Goal: Task Accomplishment & Management: Manage account settings

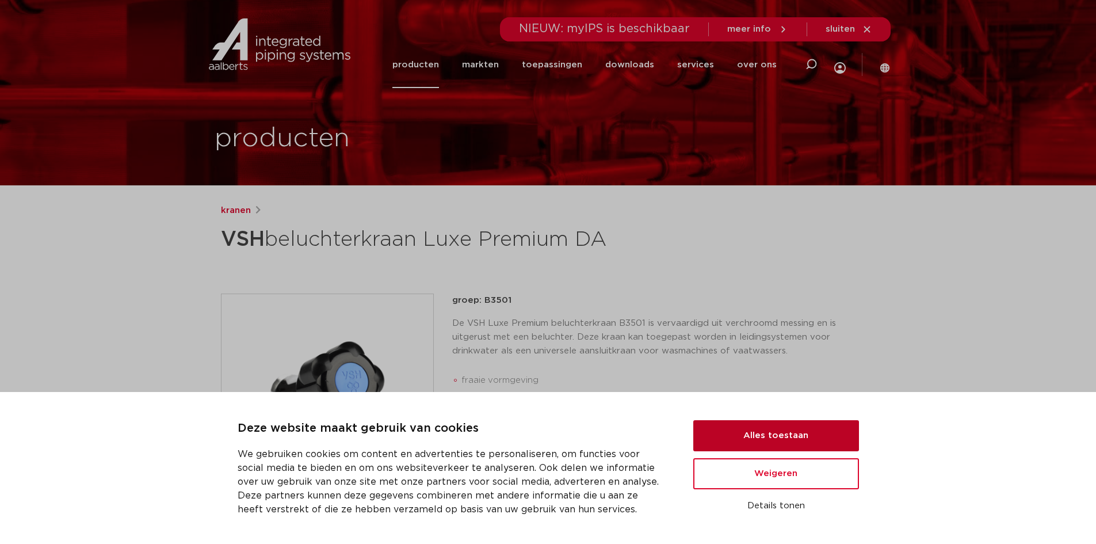
click at [741, 437] on button "Alles toestaan" at bounding box center [776, 435] width 166 height 31
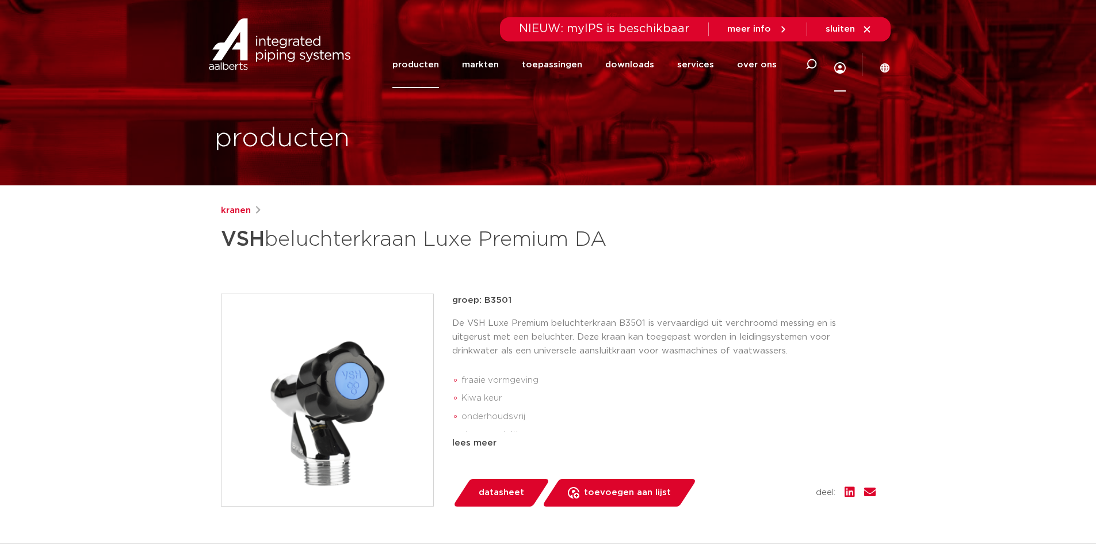
click at [838, 62] on icon at bounding box center [840, 68] width 12 height 12
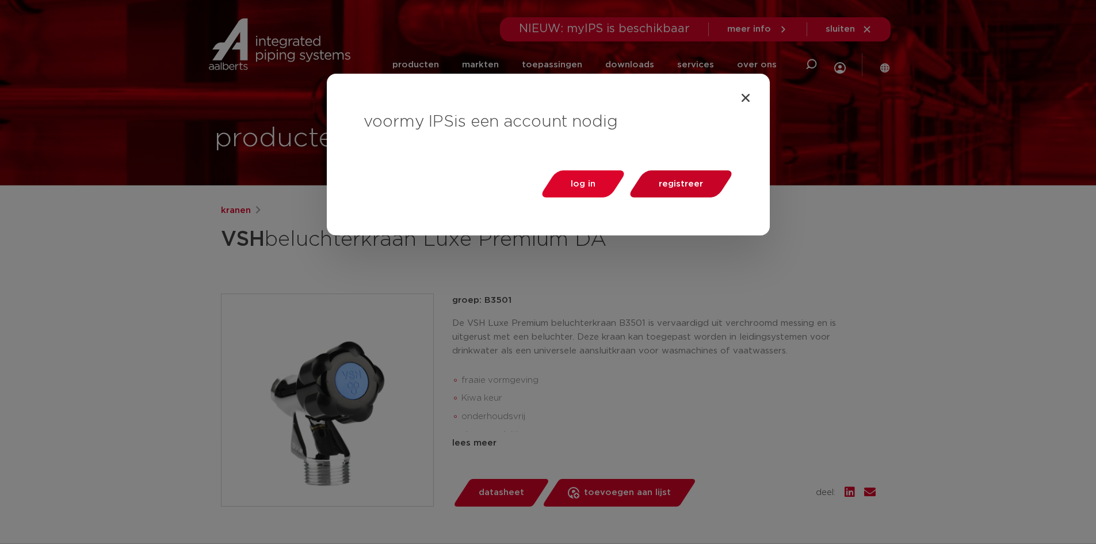
click at [701, 185] on span "registreer" at bounding box center [681, 184] width 44 height 9
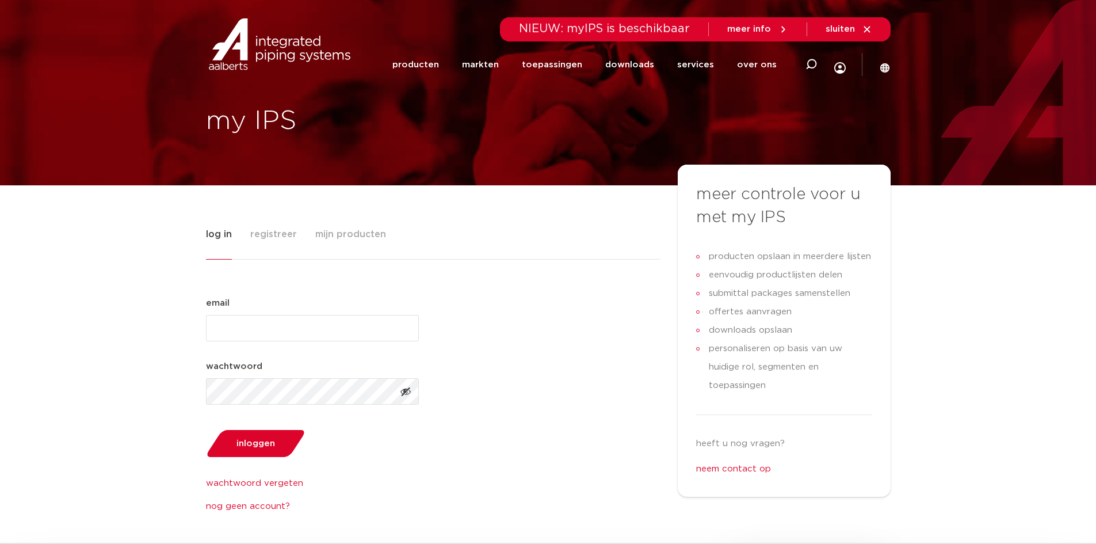
click at [243, 329] on input "email (Vereist)" at bounding box center [312, 328] width 213 height 26
type input "[EMAIL_ADDRESS][DOMAIN_NAME]"
click at [268, 509] on link "nog geen account?" at bounding box center [312, 507] width 213 height 14
click at [273, 506] on link "nog geen account?" at bounding box center [312, 507] width 213 height 14
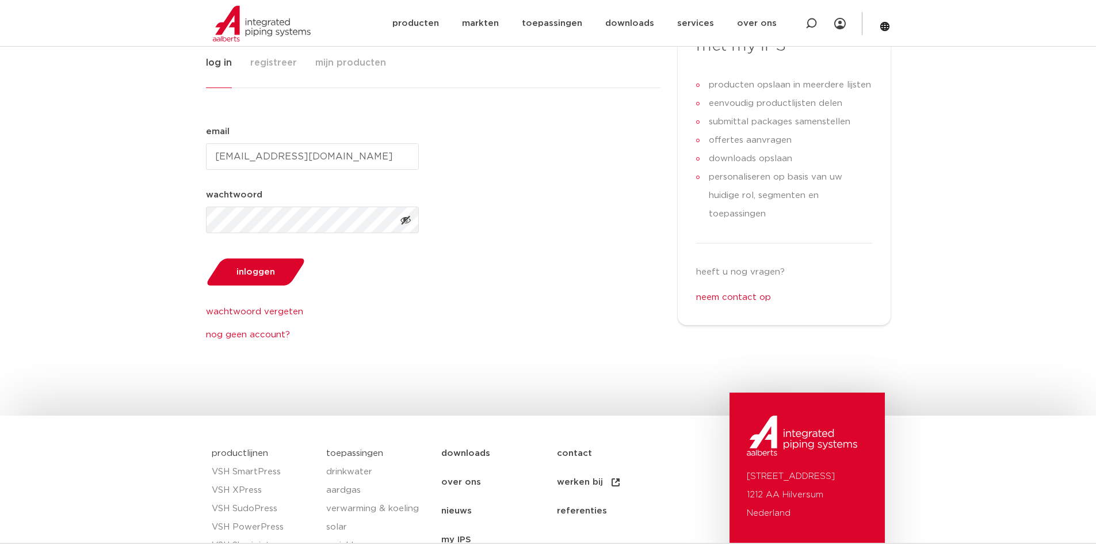
scroll to position [173, 0]
click at [262, 328] on link "nog geen account?" at bounding box center [312, 334] width 213 height 14
click at [432, 23] on link "producten" at bounding box center [415, 23] width 47 height 47
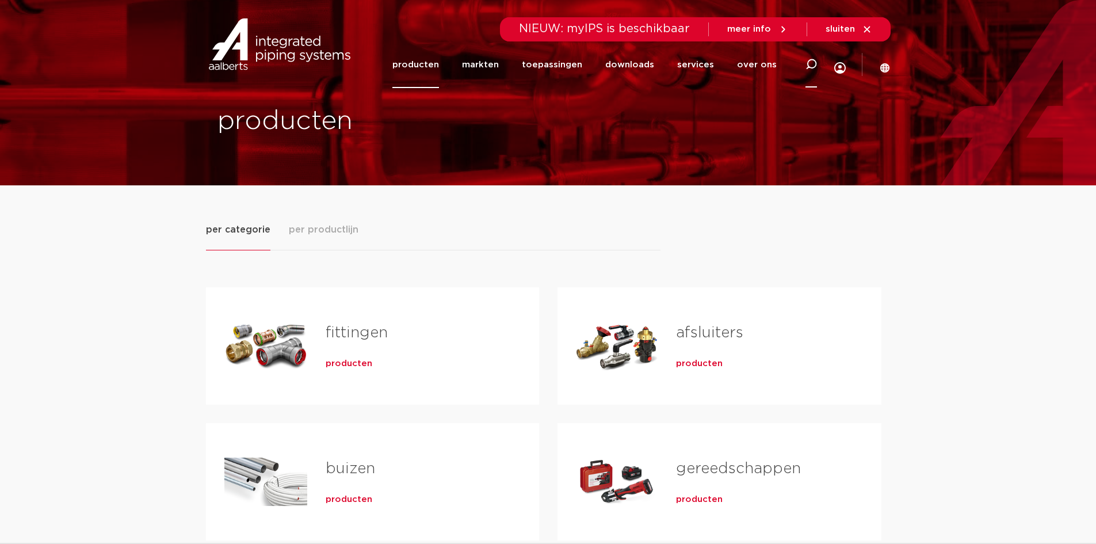
click at [814, 64] on icon at bounding box center [812, 65] width 12 height 12
paste input "VSH valstroombeluchter verchroomd"
click button "Zoeken" at bounding box center [0, 0] width 0 height 0
type input "VSH valstroombeluchter"
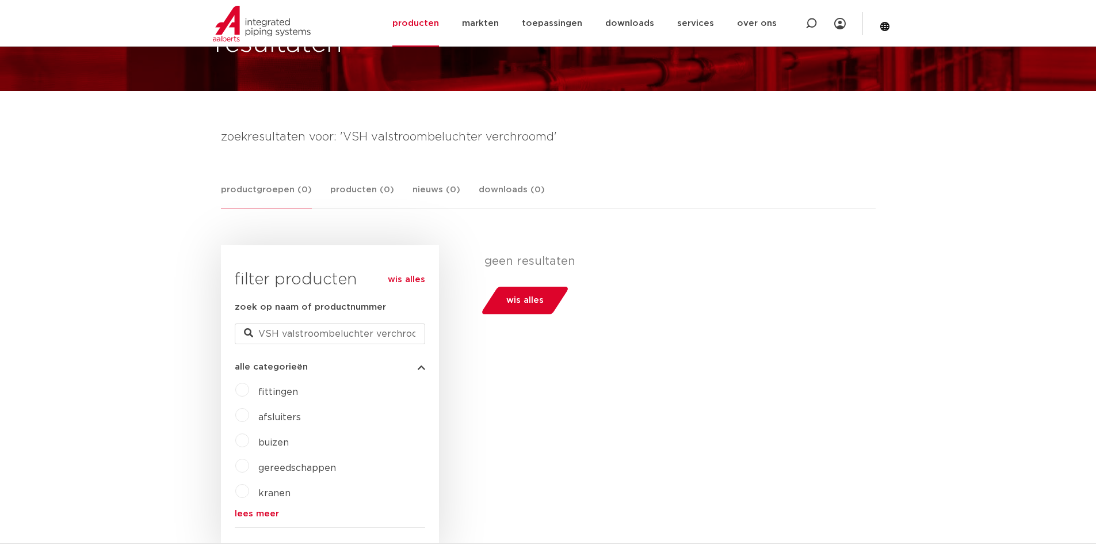
scroll to position [115, 0]
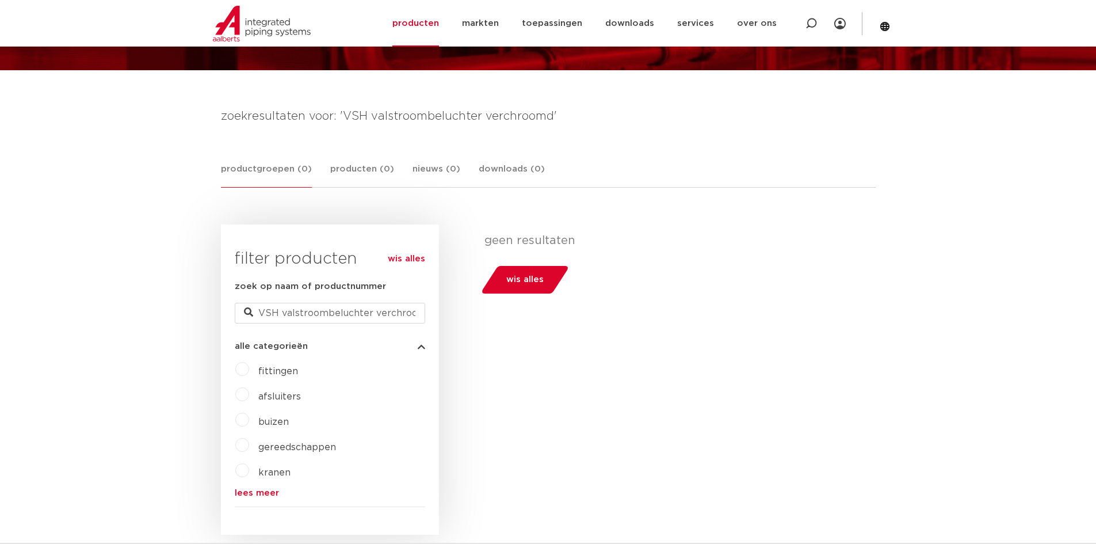
click at [409, 256] on link "wis alles" at bounding box center [406, 259] width 37 height 14
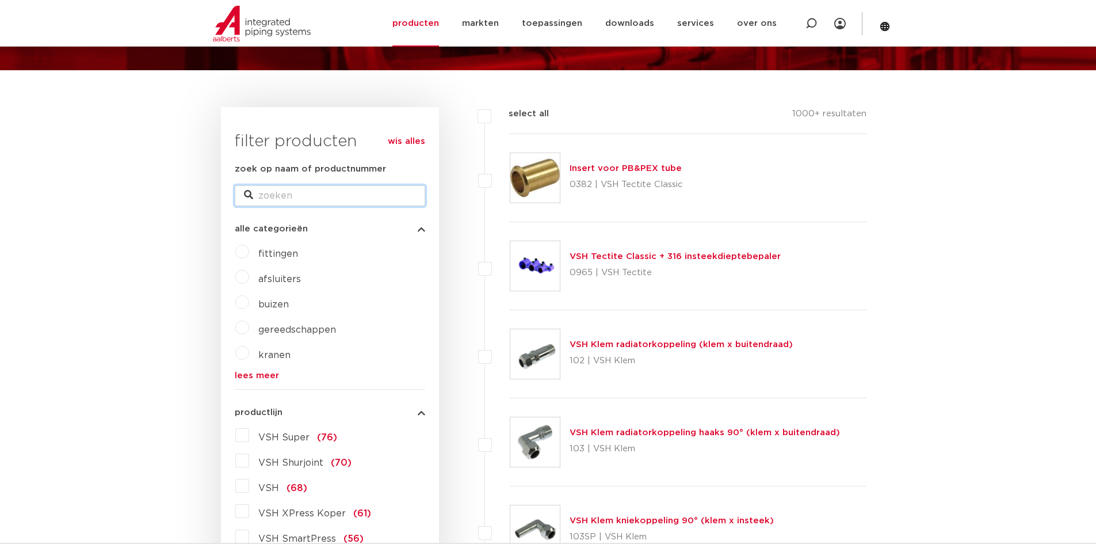
click at [327, 200] on input "zoek op naam of productnummer" at bounding box center [330, 195] width 190 height 21
type input "beluchter Da"
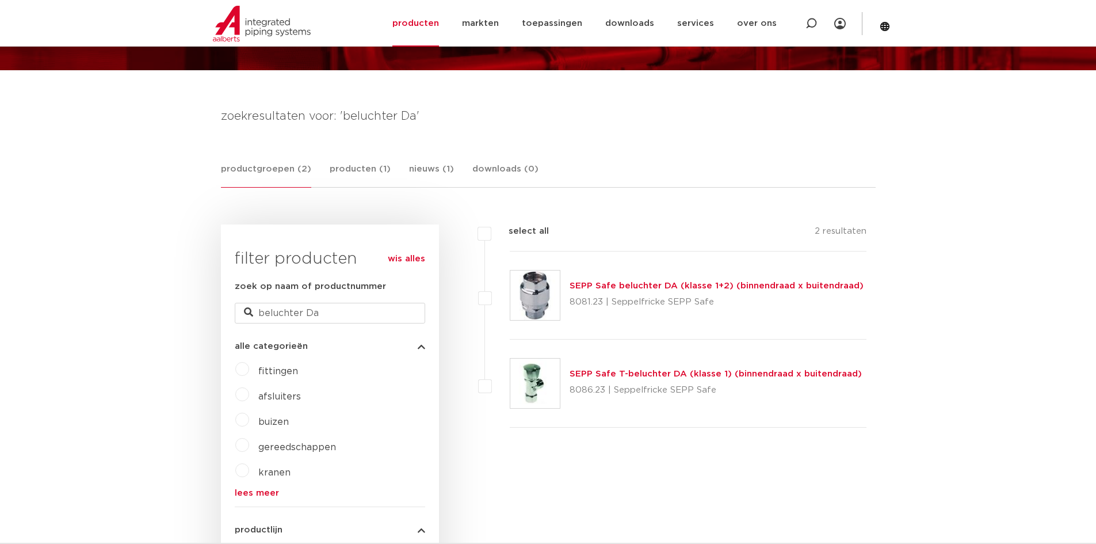
click at [542, 299] on img at bounding box center [534, 294] width 49 height 49
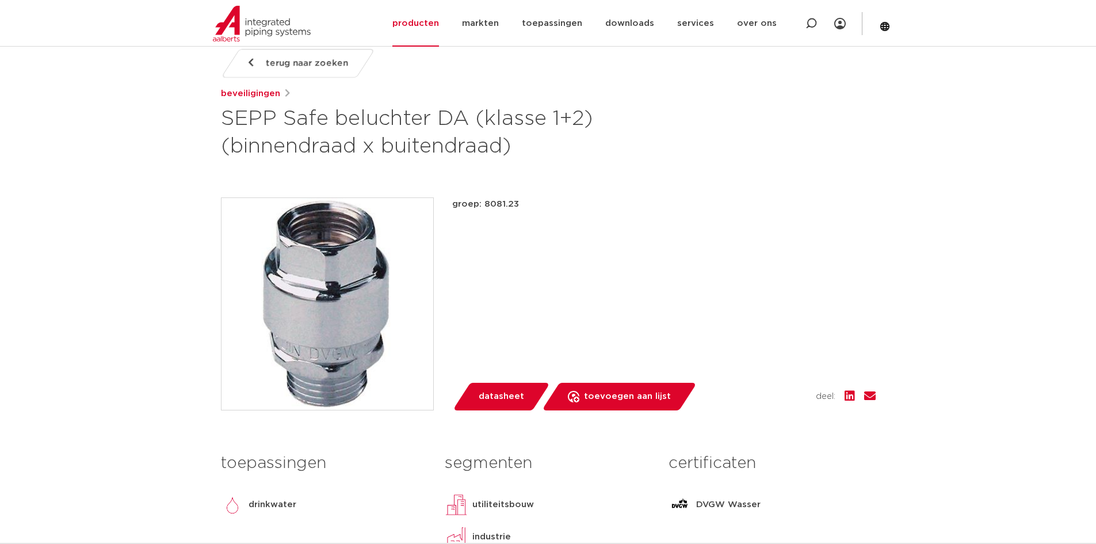
scroll to position [173, 0]
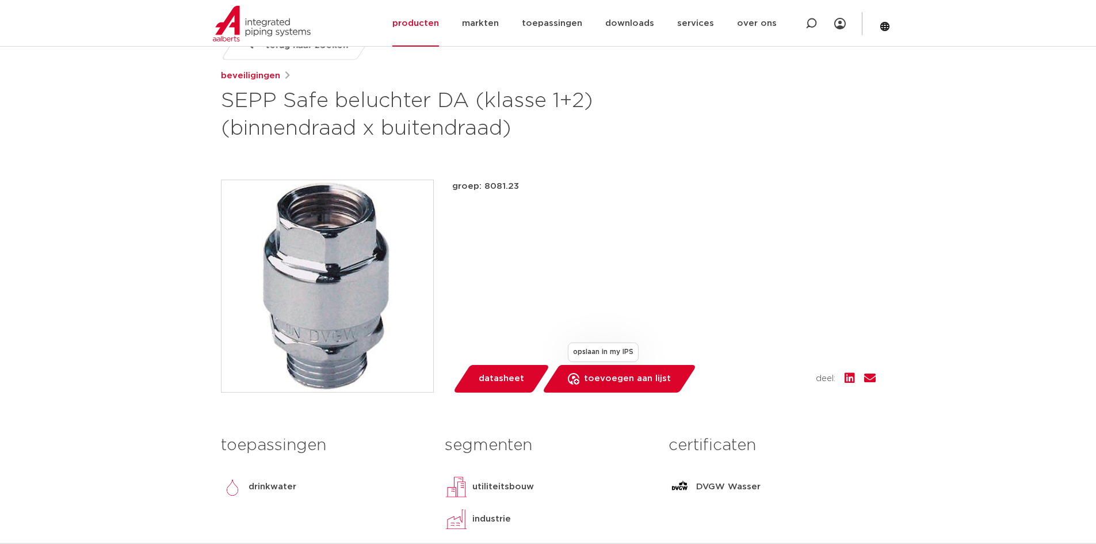
click at [602, 382] on span "toevoegen aan lijst" at bounding box center [627, 378] width 87 height 18
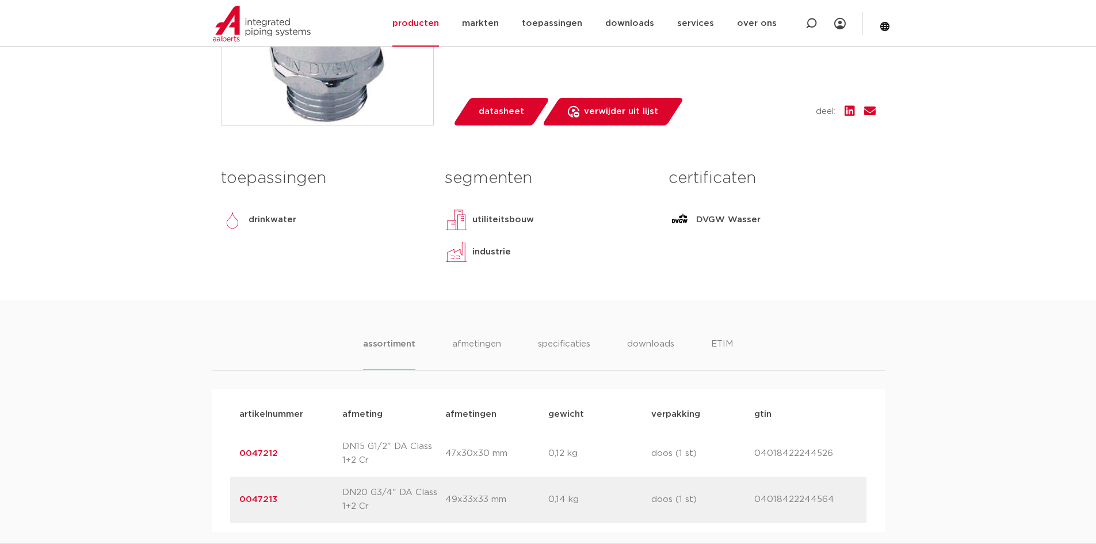
scroll to position [460, 0]
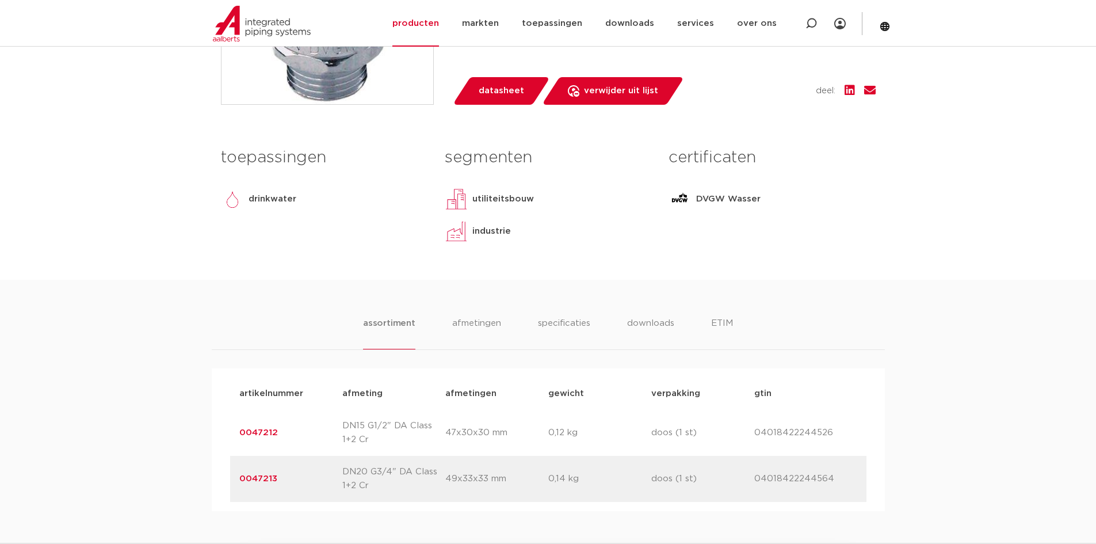
click at [707, 424] on div "artikelnummer 0047212 afmeting DN15 G1/2" DA Class 1+2 Cr [GEOGRAPHIC_DATA] 47x…" at bounding box center [548, 433] width 636 height 46
click at [700, 434] on p "doos (1 st)" at bounding box center [702, 433] width 103 height 14
click at [694, 481] on p "doos (1 st)" at bounding box center [702, 479] width 103 height 14
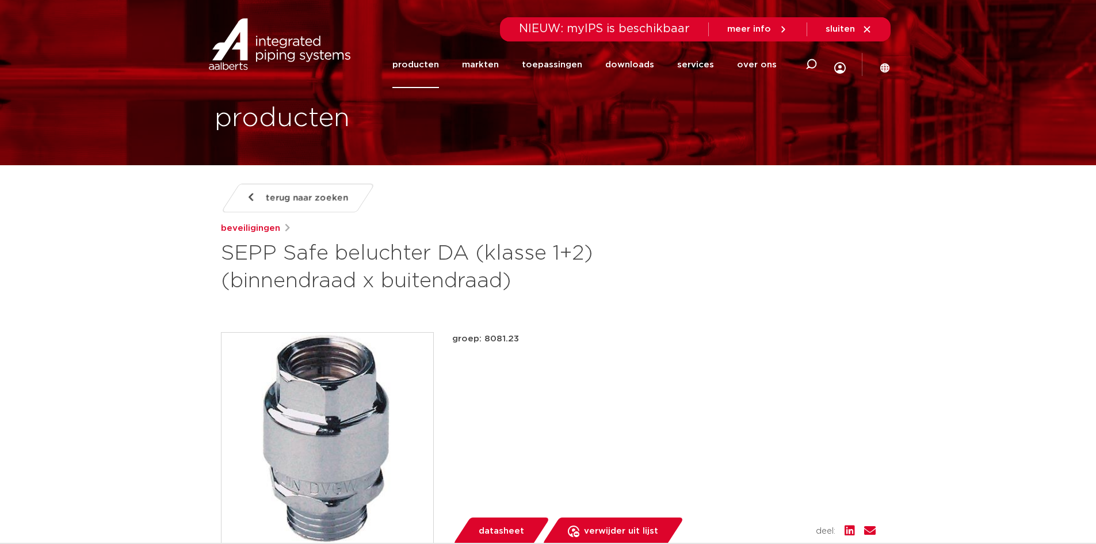
scroll to position [0, 0]
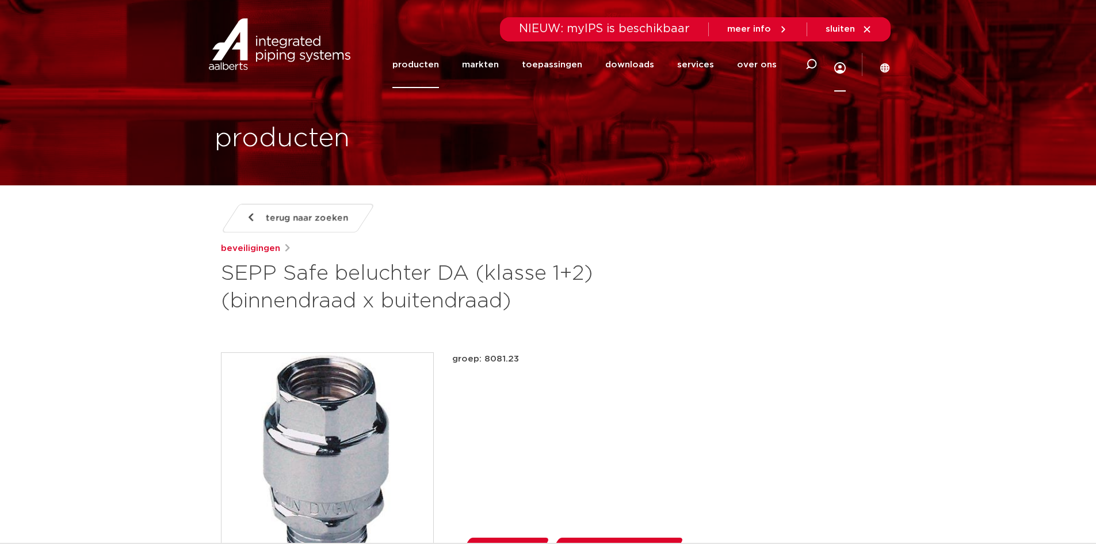
click at [842, 63] on icon at bounding box center [840, 68] width 12 height 12
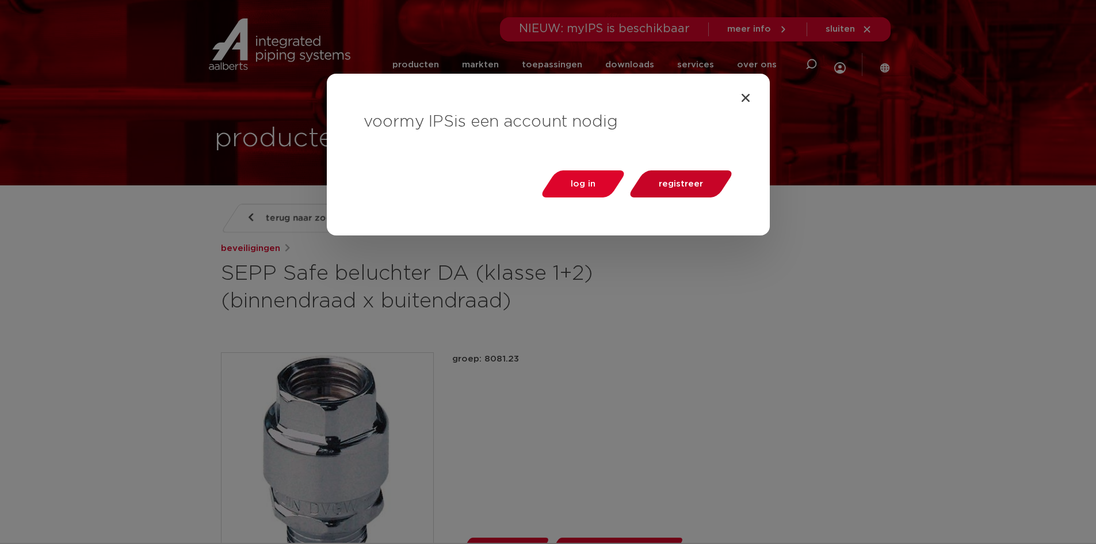
click at [689, 180] on span "registreer" at bounding box center [681, 184] width 44 height 9
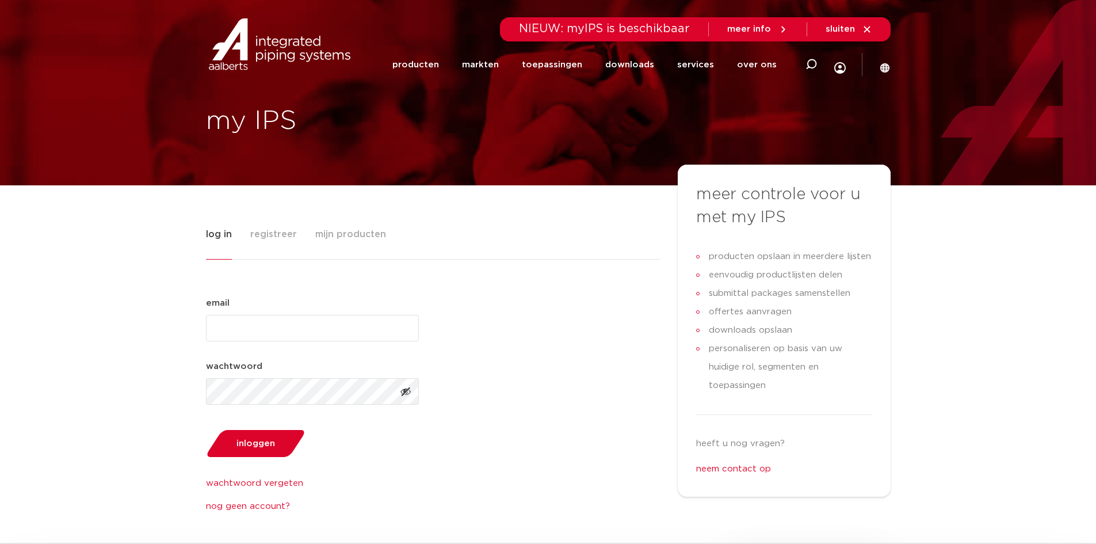
click at [289, 232] on span "registreer" at bounding box center [273, 234] width 47 height 23
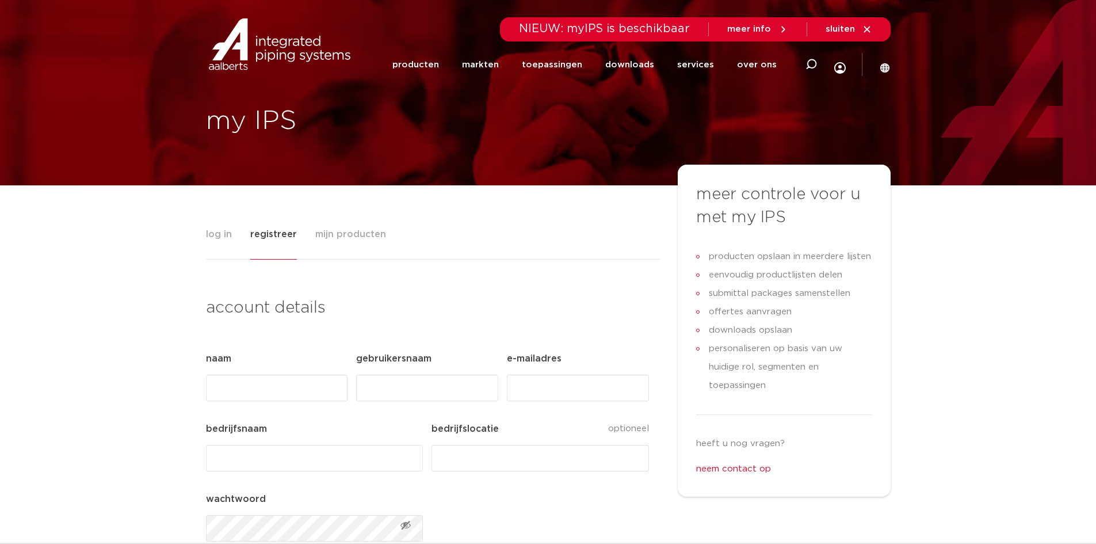
click at [289, 386] on input "Naam (Vereist)" at bounding box center [277, 388] width 142 height 26
type input "Marcel"
click at [376, 384] on input "Gebruikersnaam (Vereist)" at bounding box center [427, 388] width 142 height 26
type input ":"
type input "l"
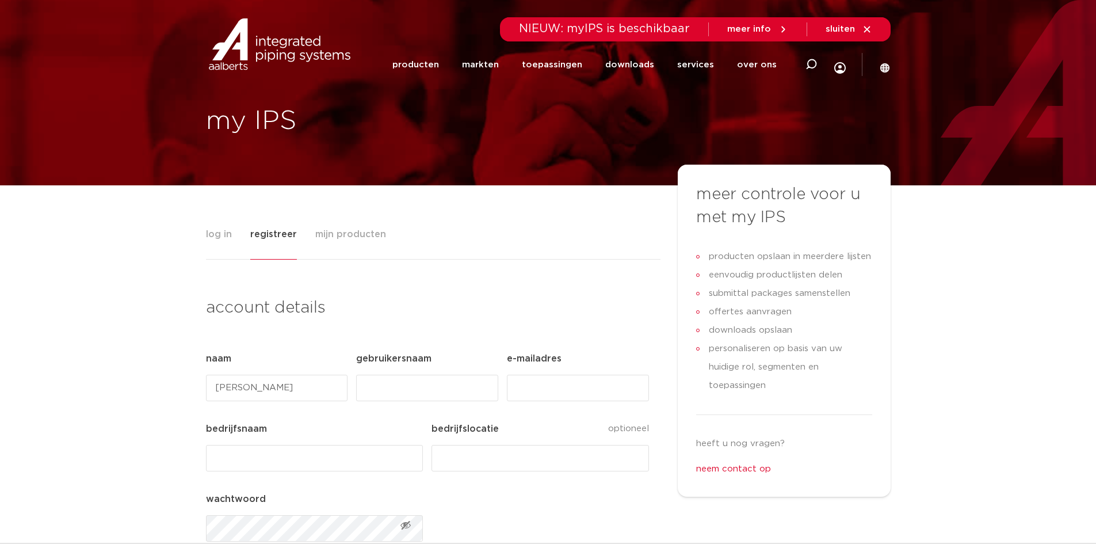
click at [543, 383] on input "E-mailadres (Vereist)" at bounding box center [578, 388] width 142 height 26
type input "administratie@prinsenbeek.groenrijk.nl"
click at [298, 453] on input "bedrijfsnaam (Vereist)" at bounding box center [314, 458] width 217 height 26
type input "GroenRijk Prinsenbeek"
click at [505, 459] on input "bedrijfslocatie" at bounding box center [540, 458] width 217 height 26
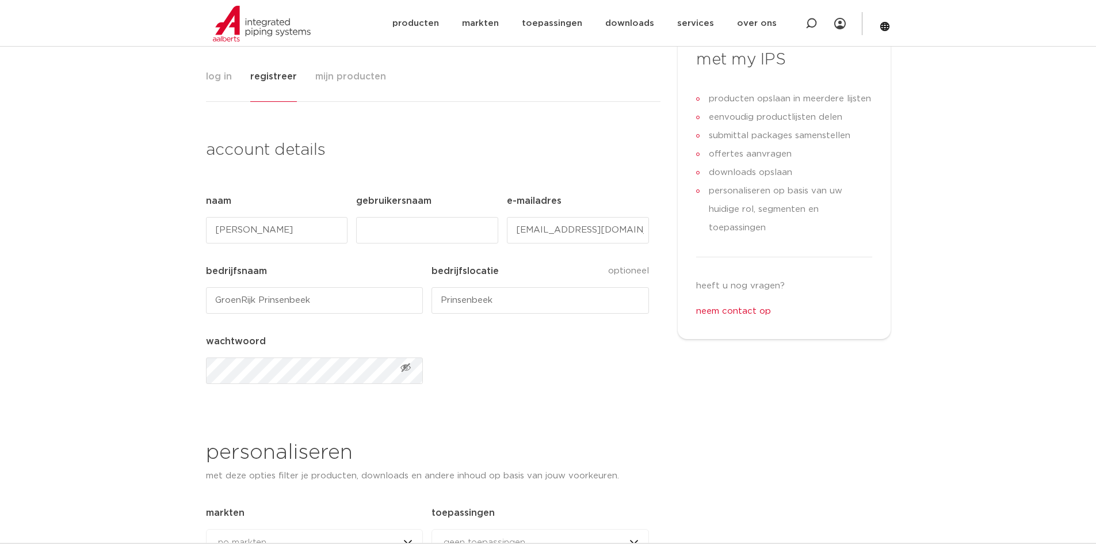
scroll to position [173, 0]
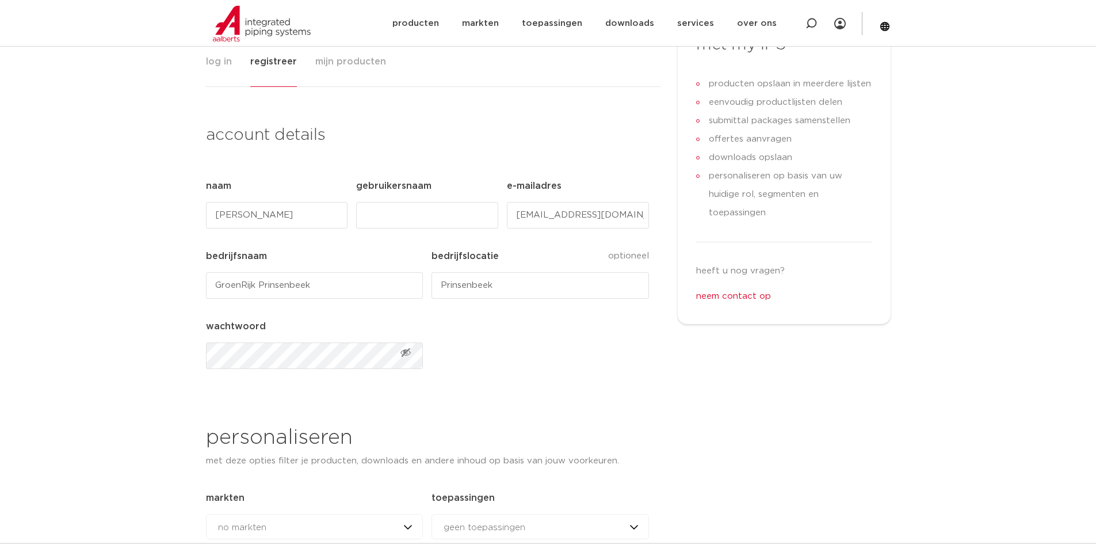
type input "Prinsenbeek"
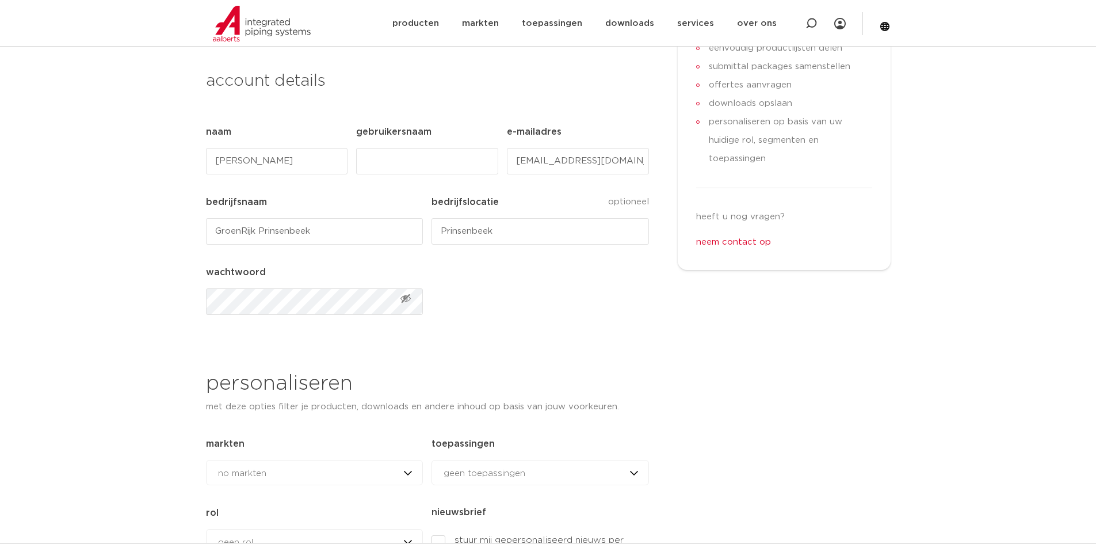
scroll to position [345, 0]
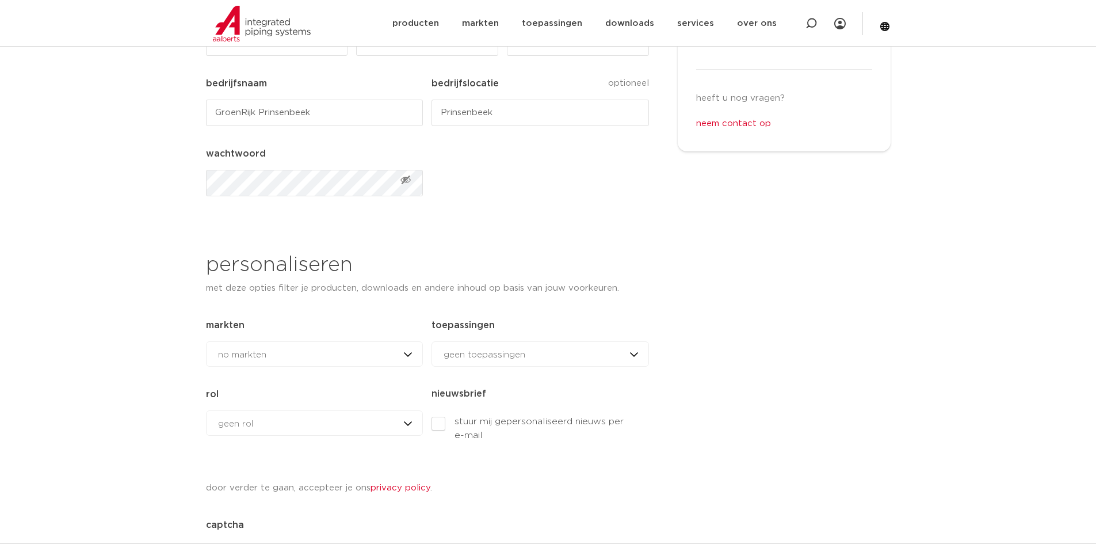
click at [410, 359] on div "no markten no markten woningbouw brandbeveiliging datacenters utiliteitsbouw in…" at bounding box center [314, 353] width 217 height 25
click at [408, 351] on div "no markten no markten woningbouw brandbeveiliging datacenters utiliteitsbouw in…" at bounding box center [314, 353] width 217 height 25
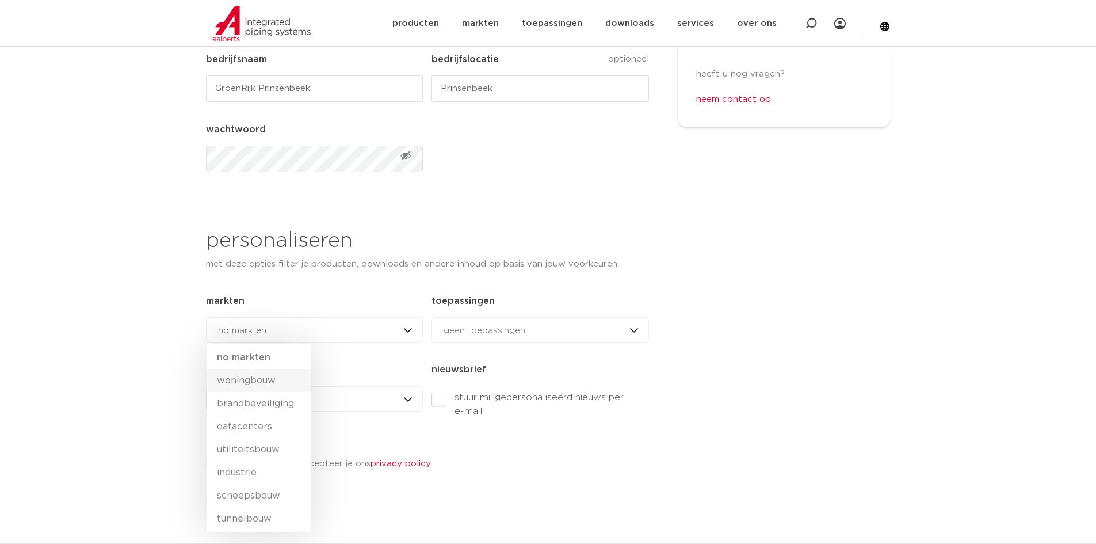
scroll to position [403, 0]
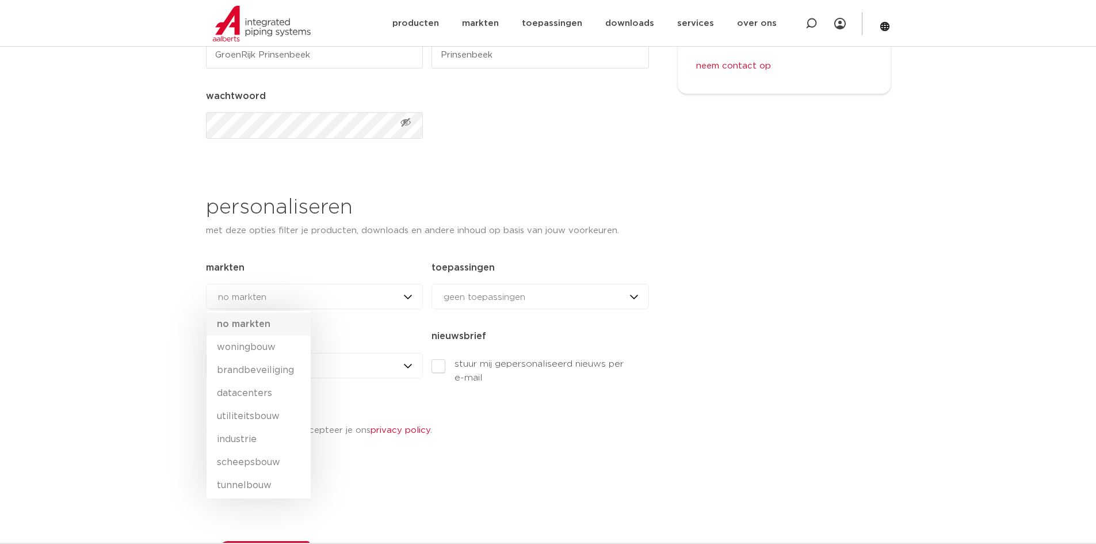
click at [264, 326] on li "no markten" at bounding box center [259, 323] width 104 height 23
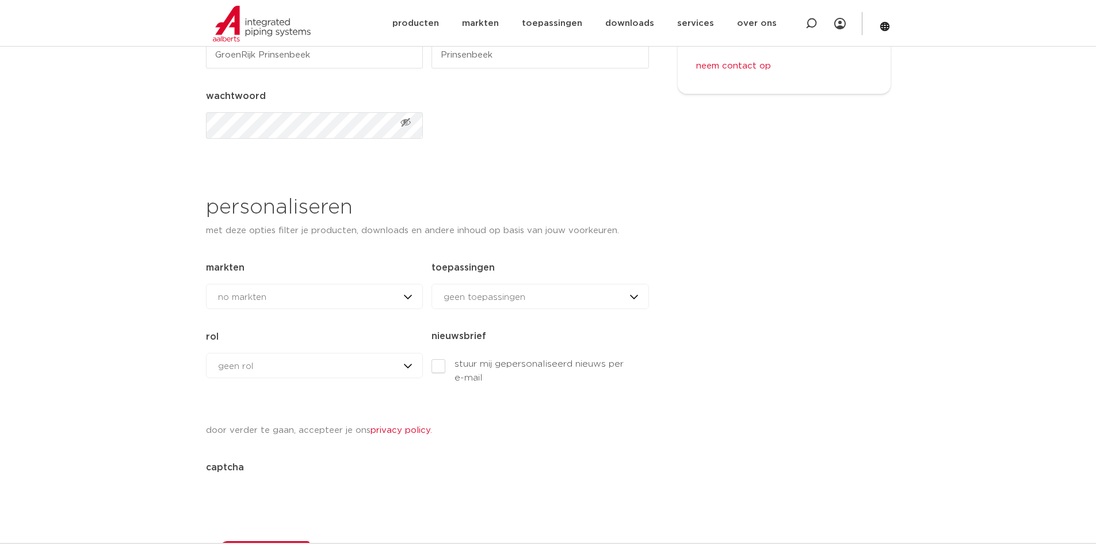
click at [478, 288] on div "geen toepassingen geen toepassingen drinkwater aardgas verwarming & koeling sol…" at bounding box center [540, 296] width 217 height 25
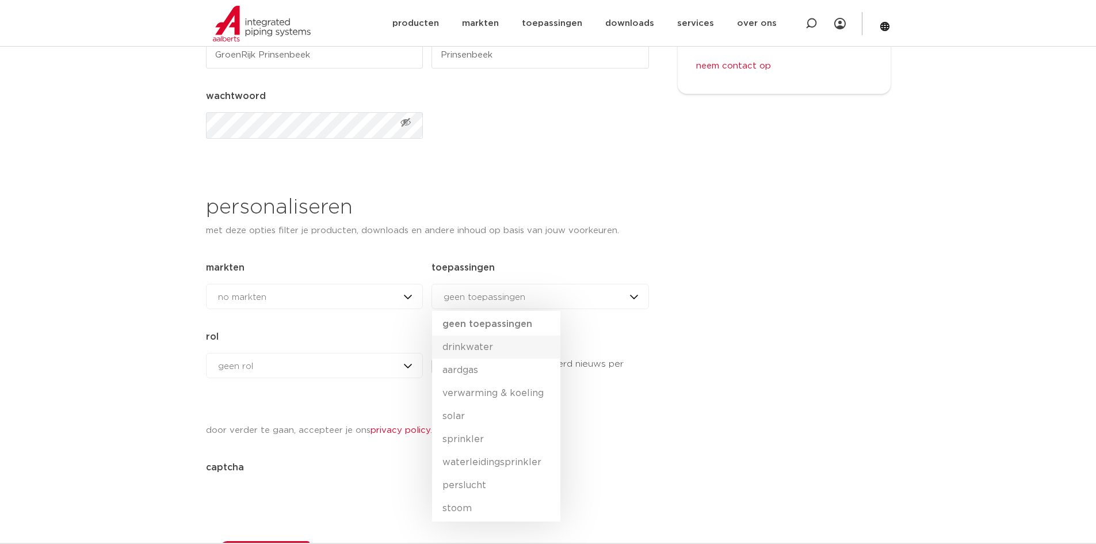
click at [477, 349] on li "drinkwater" at bounding box center [496, 347] width 128 height 23
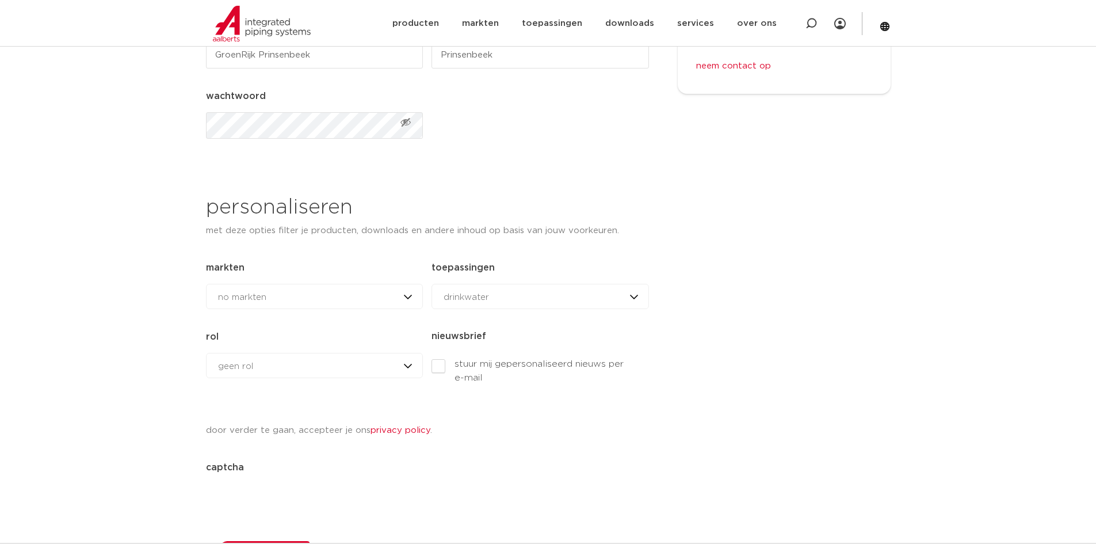
click at [292, 365] on div "geen rol geen rol geen rol installateur ingenieur reseller andere rol" at bounding box center [314, 365] width 217 height 25
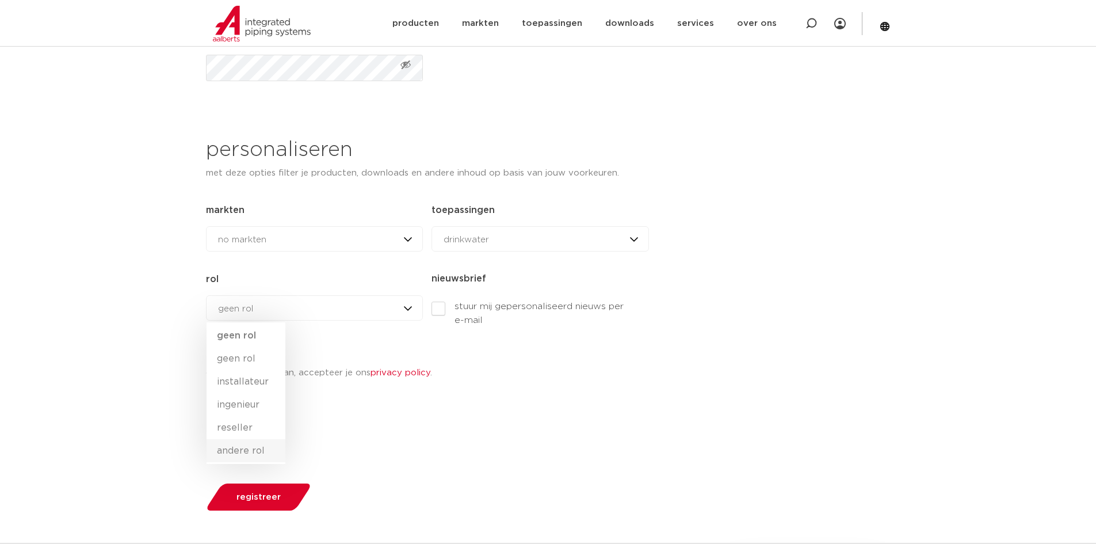
click at [246, 450] on li "andere rol" at bounding box center [246, 450] width 79 height 23
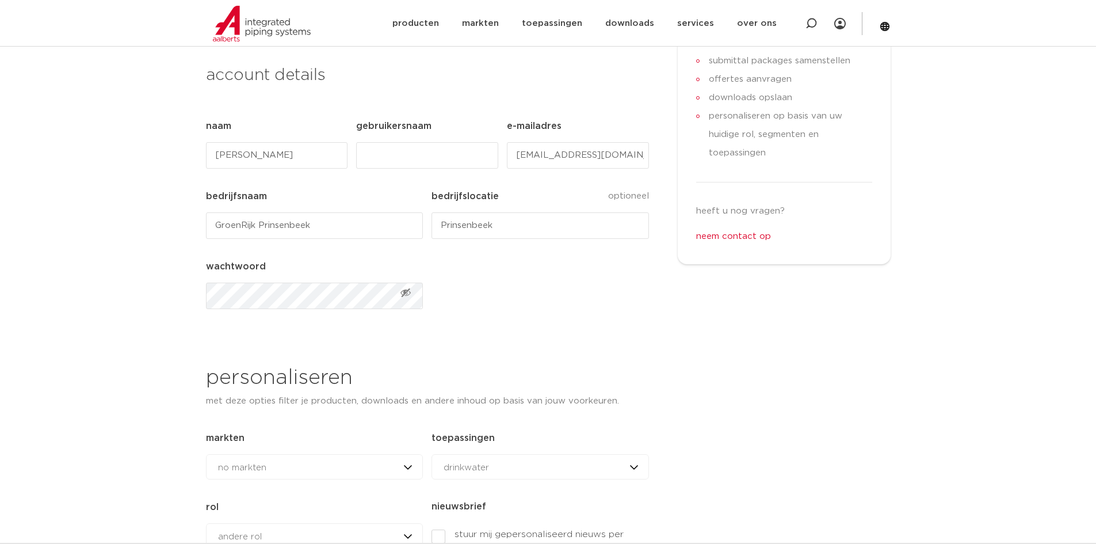
scroll to position [230, 0]
click at [387, 149] on input "Gebruikersnaam (Vereist)" at bounding box center [427, 157] width 142 height 26
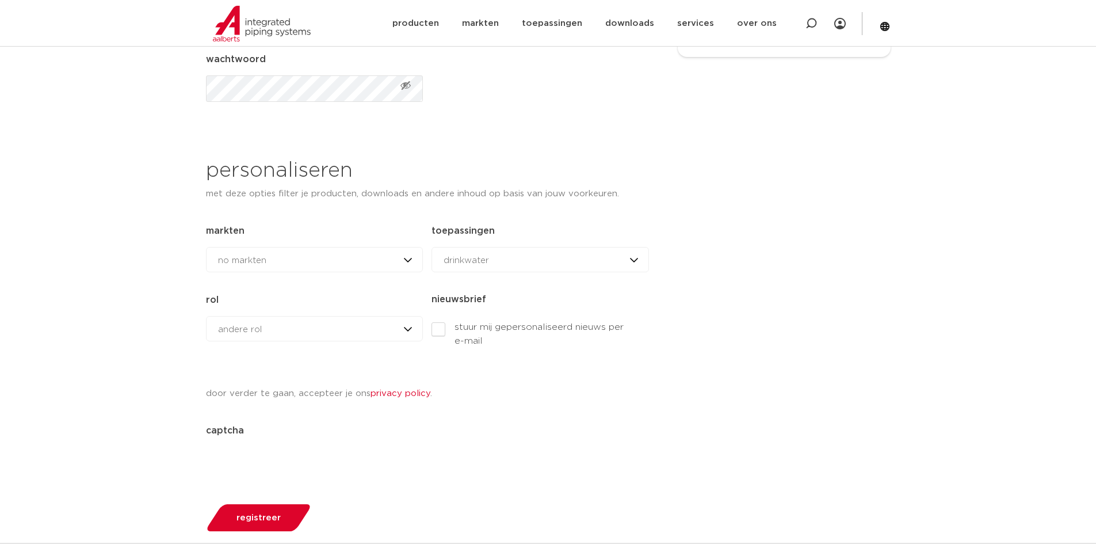
scroll to position [460, 0]
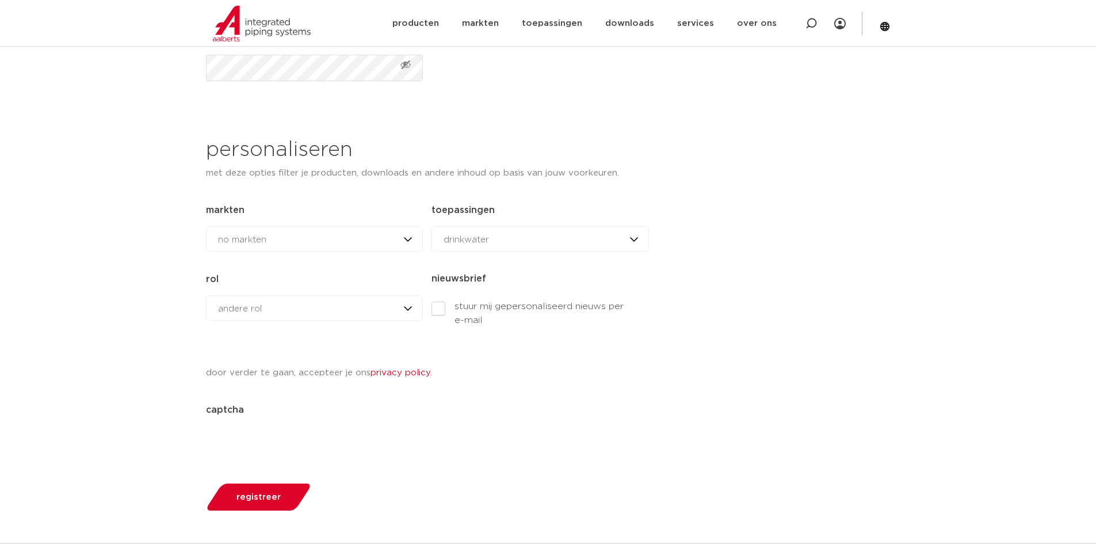
type input "labee"
click at [251, 500] on span "registreer" at bounding box center [259, 497] width 44 height 9
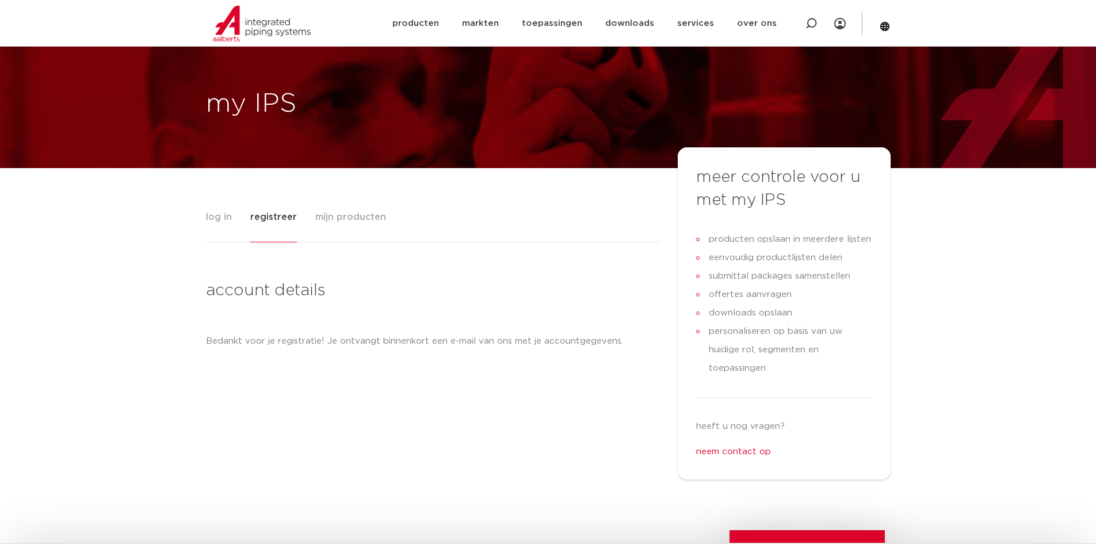
scroll to position [0, 0]
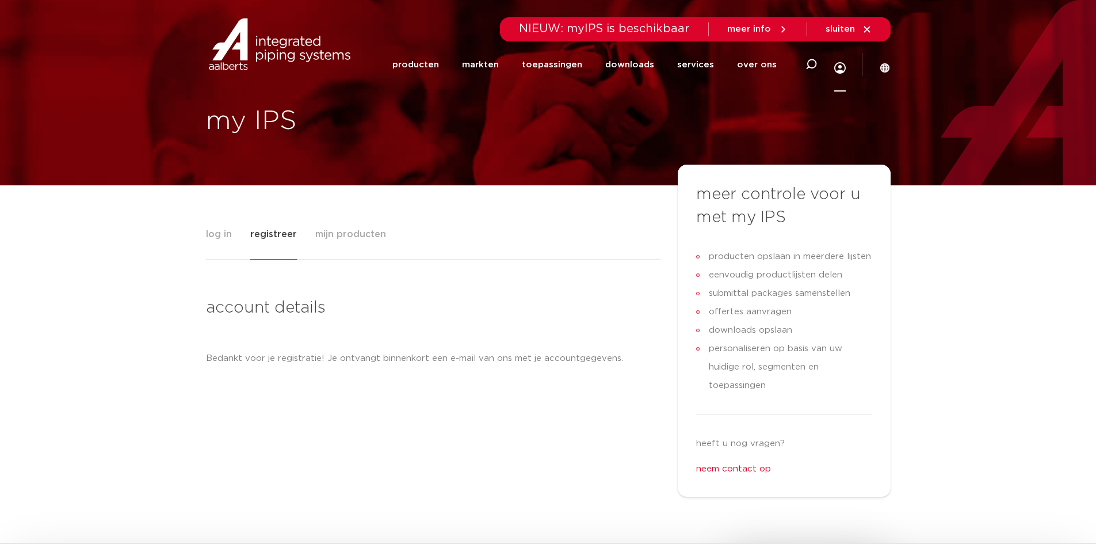
click icon
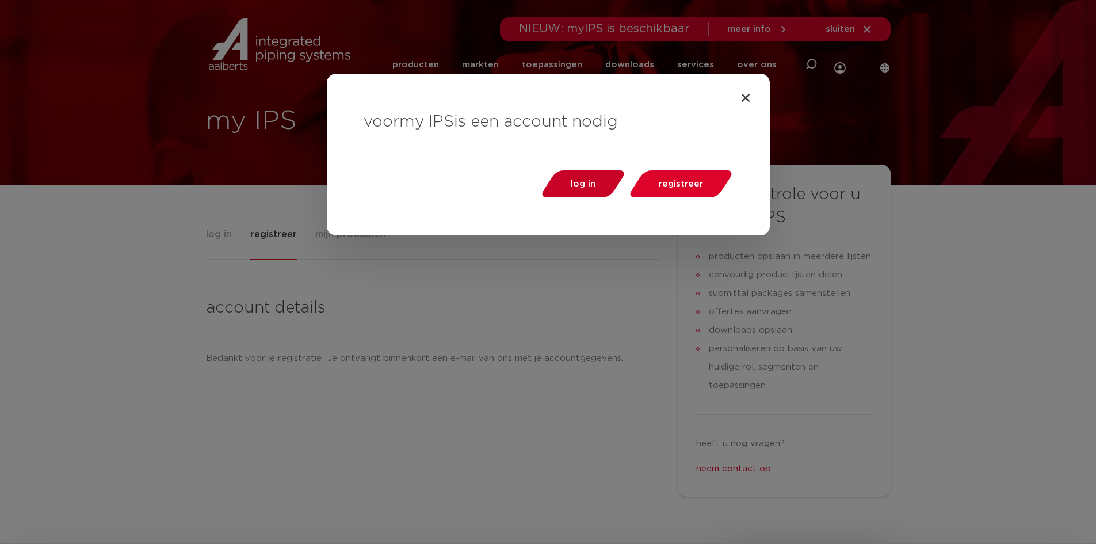
click span "log in"
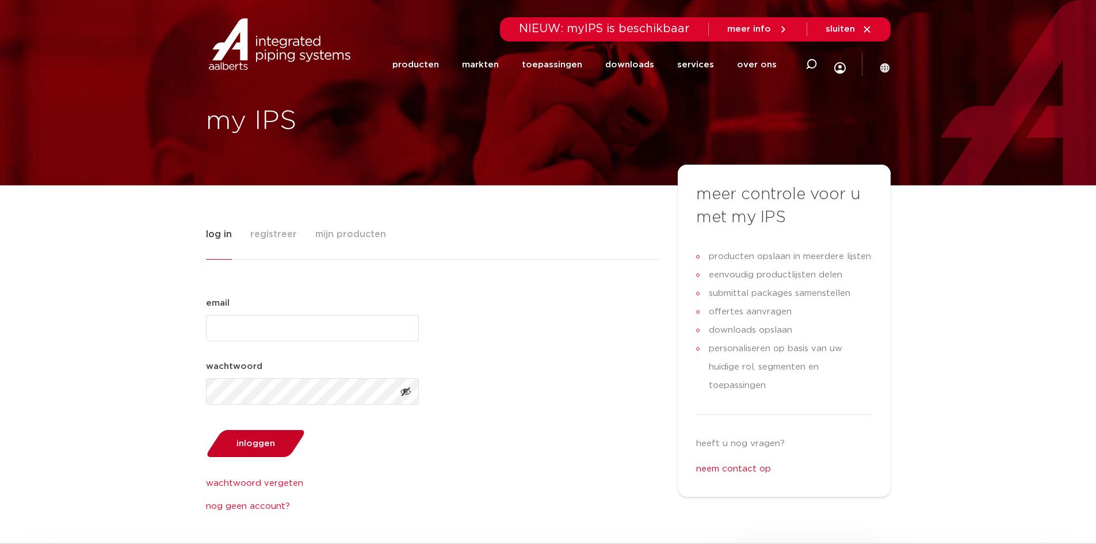
type input "labee"
click at [253, 449] on button "inloggen" at bounding box center [255, 443] width 107 height 29
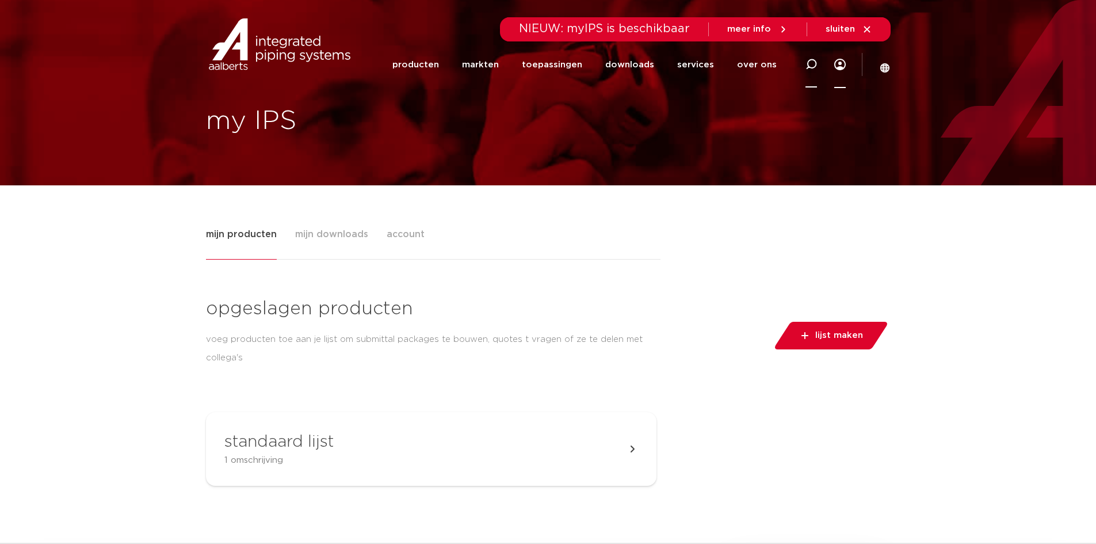
click at [811, 63] on icon at bounding box center [812, 65] width 12 height 12
type input "beluchter DA"
click button "Zoeken" at bounding box center [0, 0] width 0 height 0
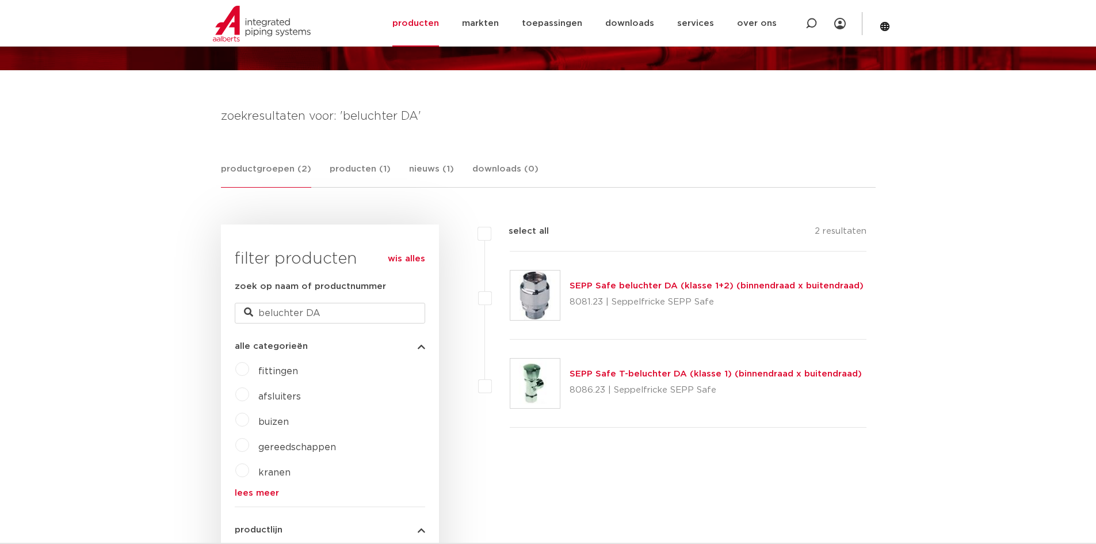
click at [540, 289] on img at bounding box center [534, 294] width 49 height 49
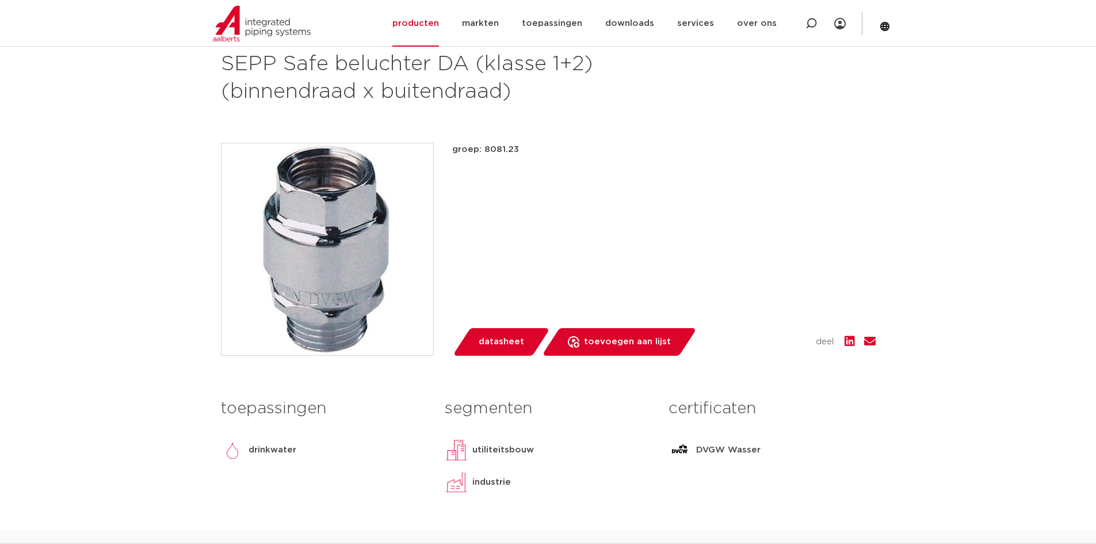
scroll to position [230, 0]
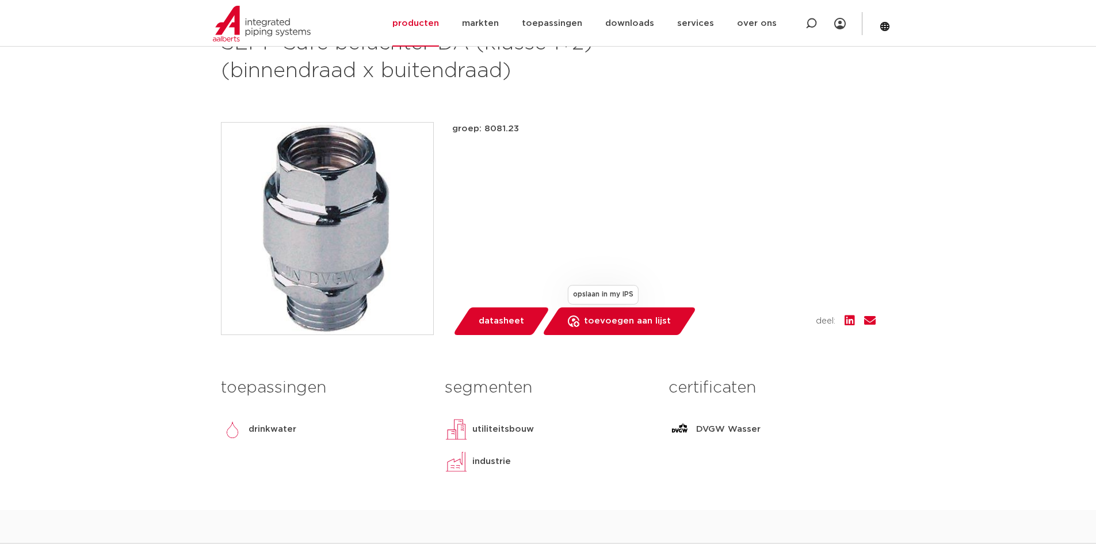
click at [614, 319] on span "toevoegen aan lijst" at bounding box center [627, 321] width 87 height 18
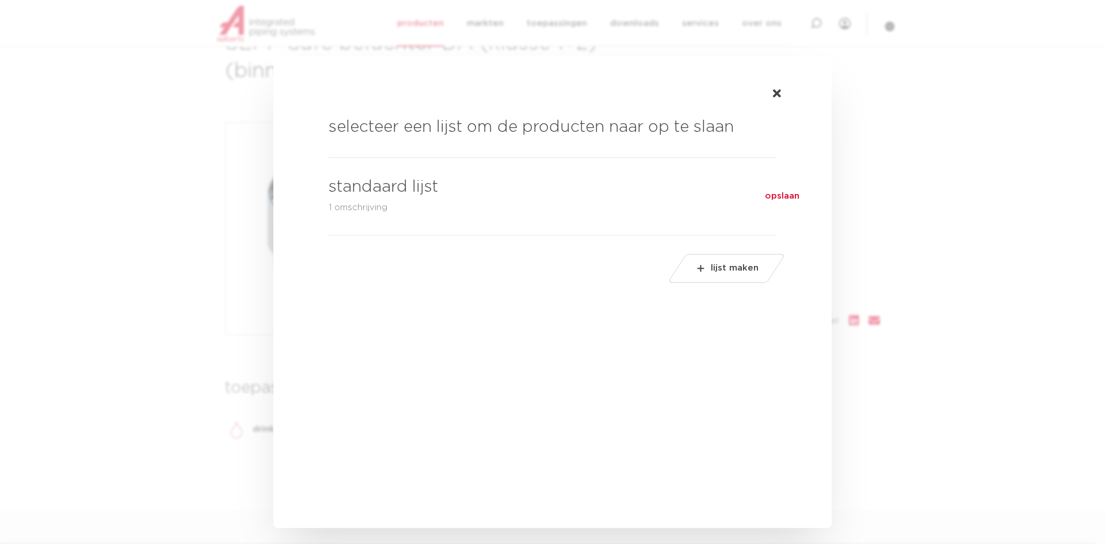
click at [777, 195] on span "opslaan" at bounding box center [782, 196] width 35 height 14
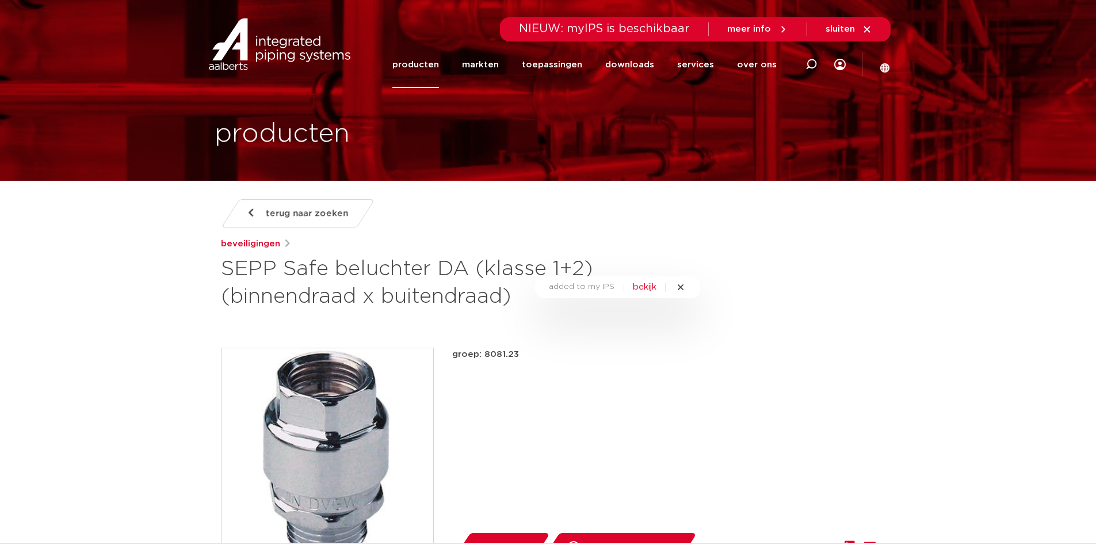
scroll to position [0, 0]
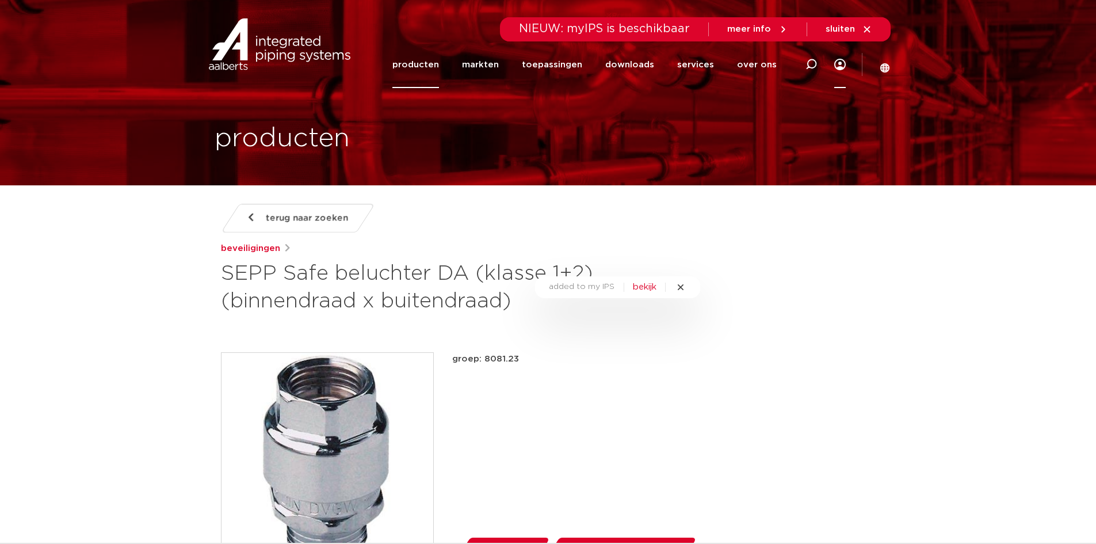
click at [837, 64] on link "Menu" at bounding box center [840, 64] width 12 height 47
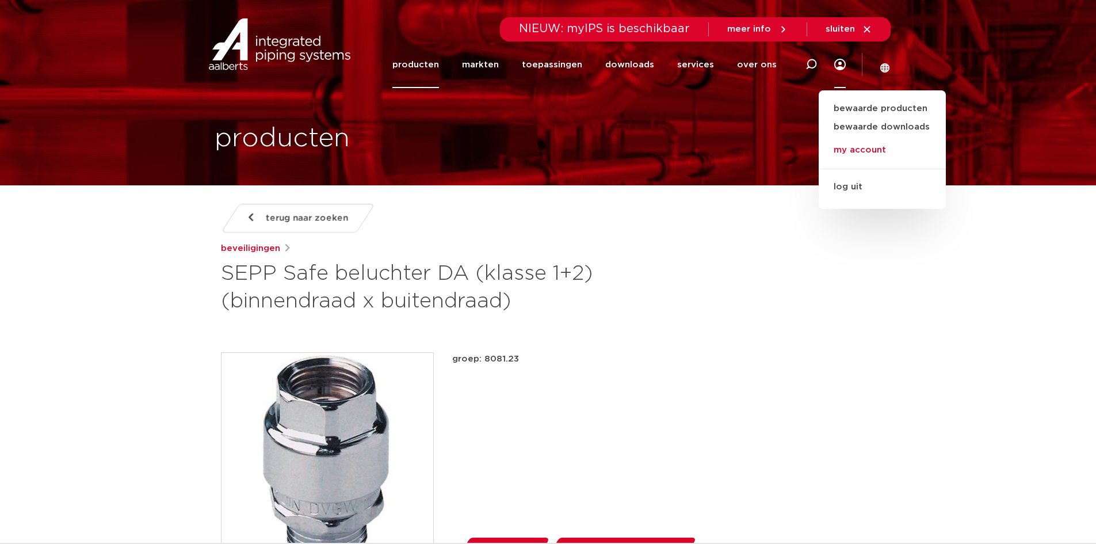
click at [862, 149] on link "my account" at bounding box center [882, 150] width 127 height 23
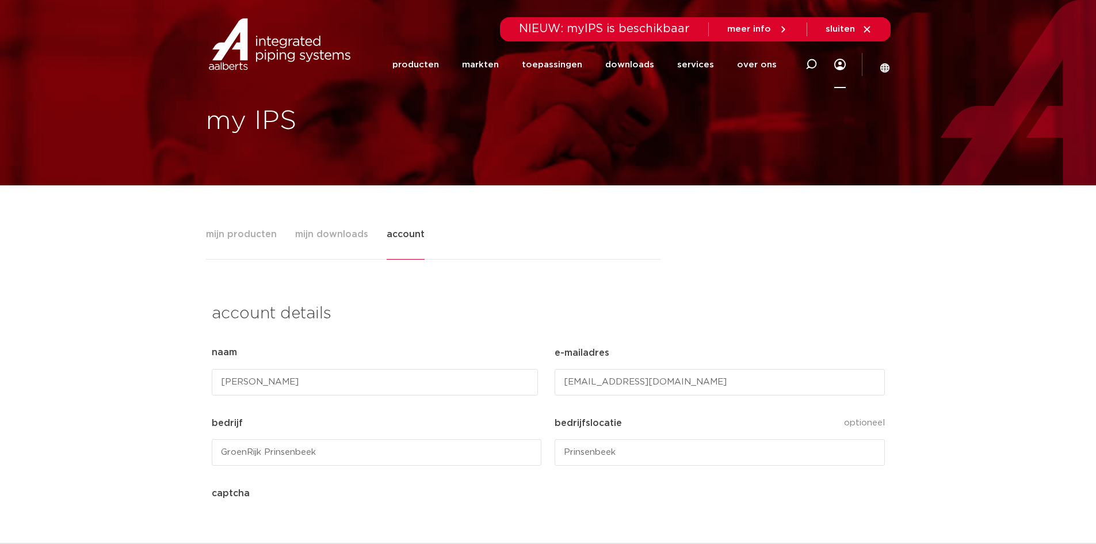
click at [840, 62] on link "Menu" at bounding box center [840, 64] width 12 height 47
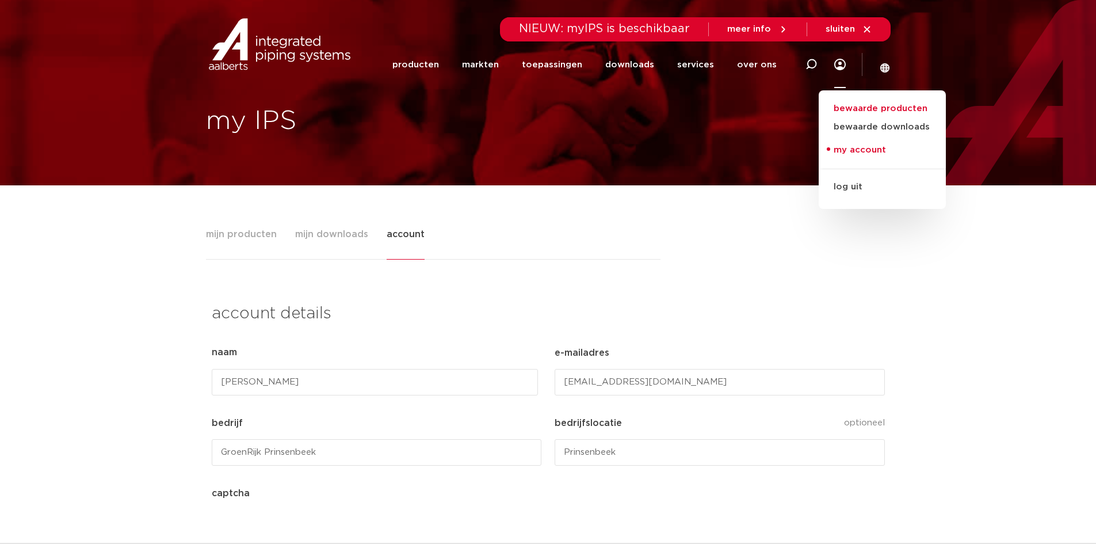
click at [254, 237] on span "mijn producten" at bounding box center [241, 234] width 71 height 23
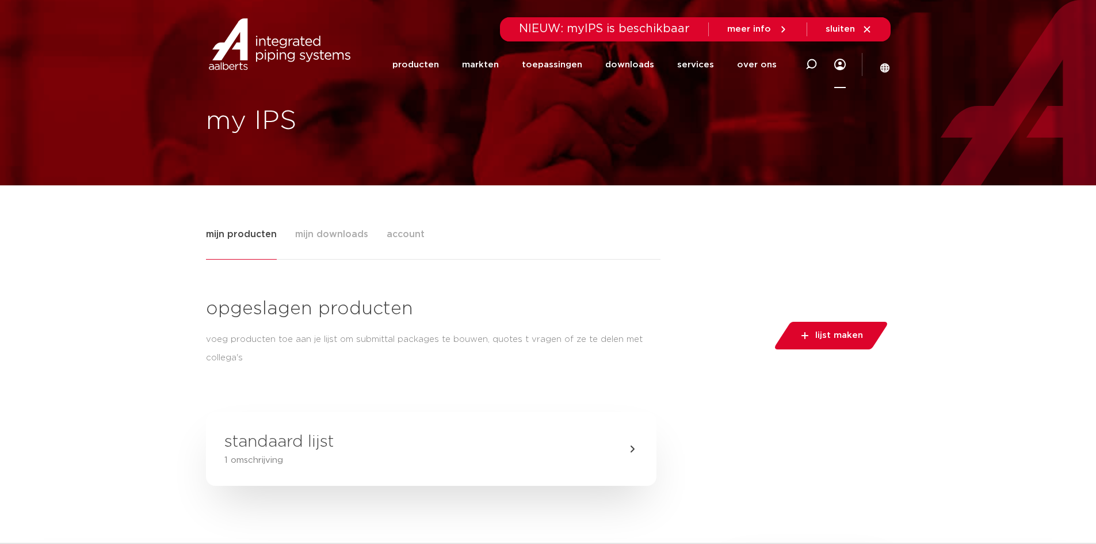
click at [627, 454] on div "Tabs. Open items met enter of spatie, sluit af met escape en navigeer met de pi…" at bounding box center [633, 449] width 12 height 12
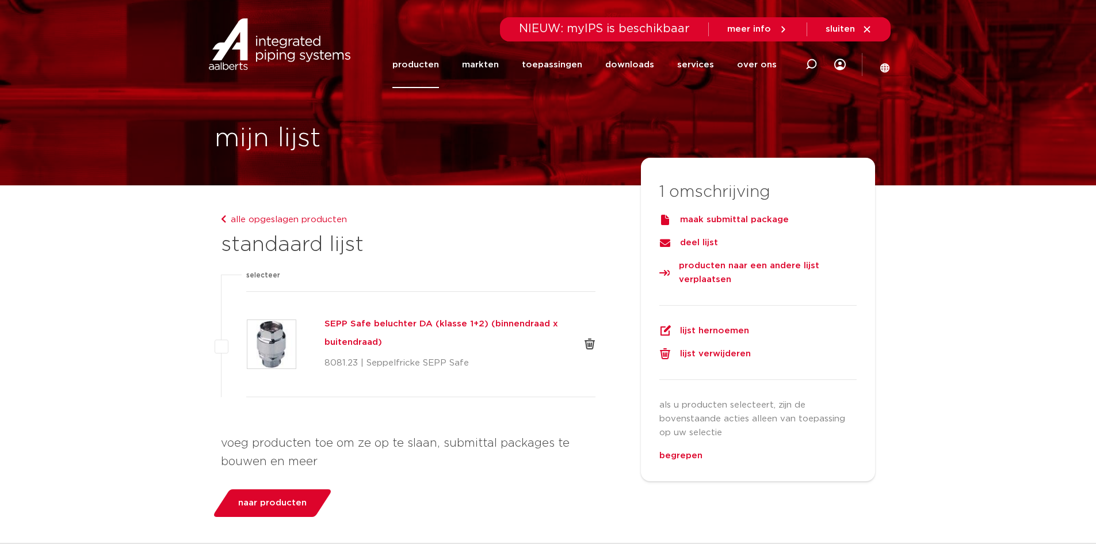
click at [286, 502] on span "naar producten" at bounding box center [272, 503] width 68 height 18
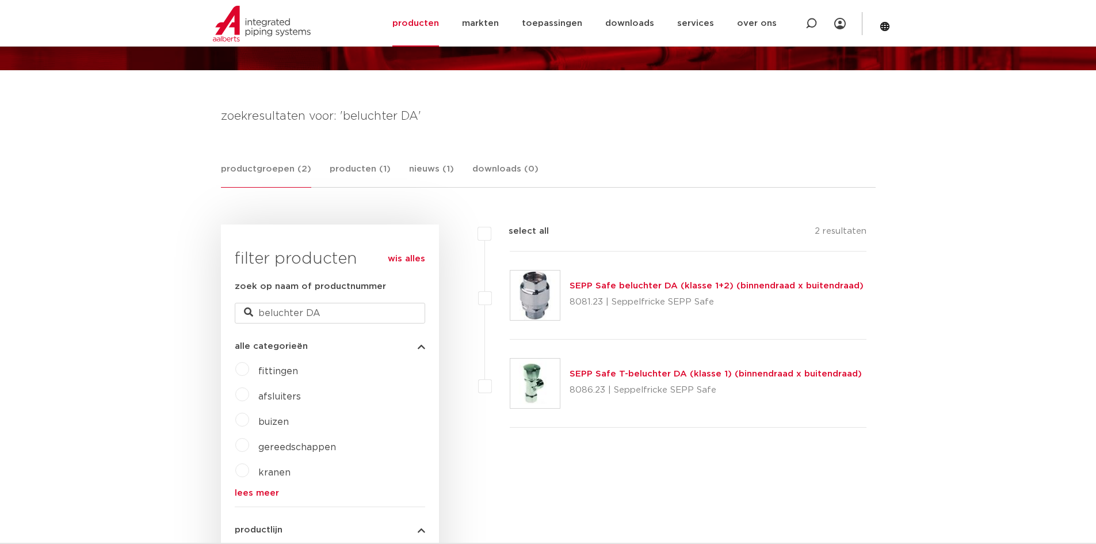
click at [619, 296] on p "8081.23 | Seppelfricke SEPP Safe" at bounding box center [717, 302] width 294 height 18
click at [533, 295] on img at bounding box center [534, 294] width 49 height 49
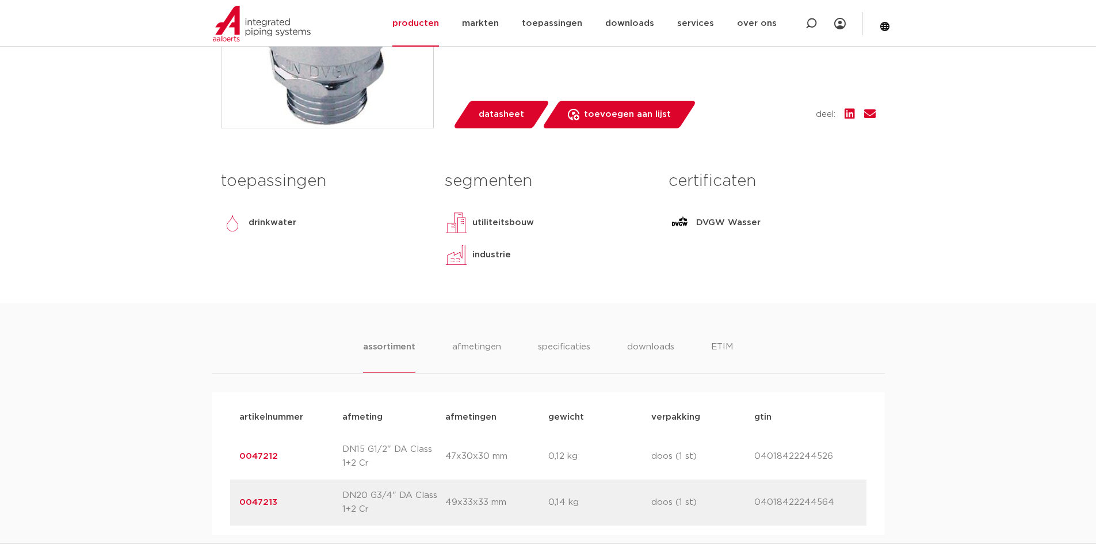
scroll to position [460, 0]
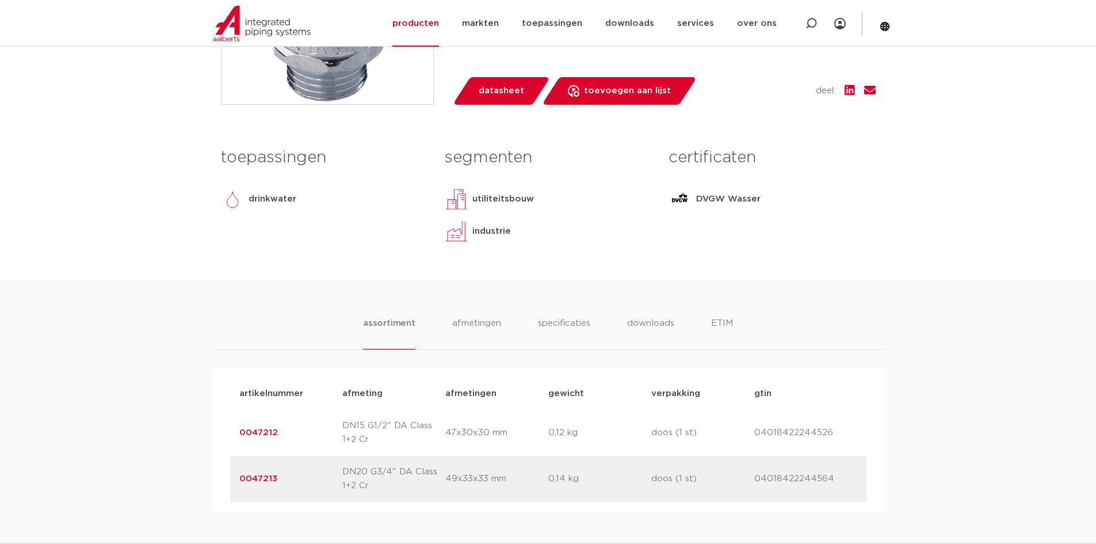
click at [573, 428] on p "0,12 kg" at bounding box center [599, 433] width 103 height 14
click at [509, 440] on div "artikelnummer 0047212 afmeting DN15 G1/2" DA Class 1+2 Cr [GEOGRAPHIC_DATA] 47x…" at bounding box center [548, 433] width 636 height 46
click at [509, 439] on p "47x30x30 mm" at bounding box center [496, 433] width 103 height 14
click at [489, 475] on p "49x33x33 mm" at bounding box center [496, 479] width 103 height 14
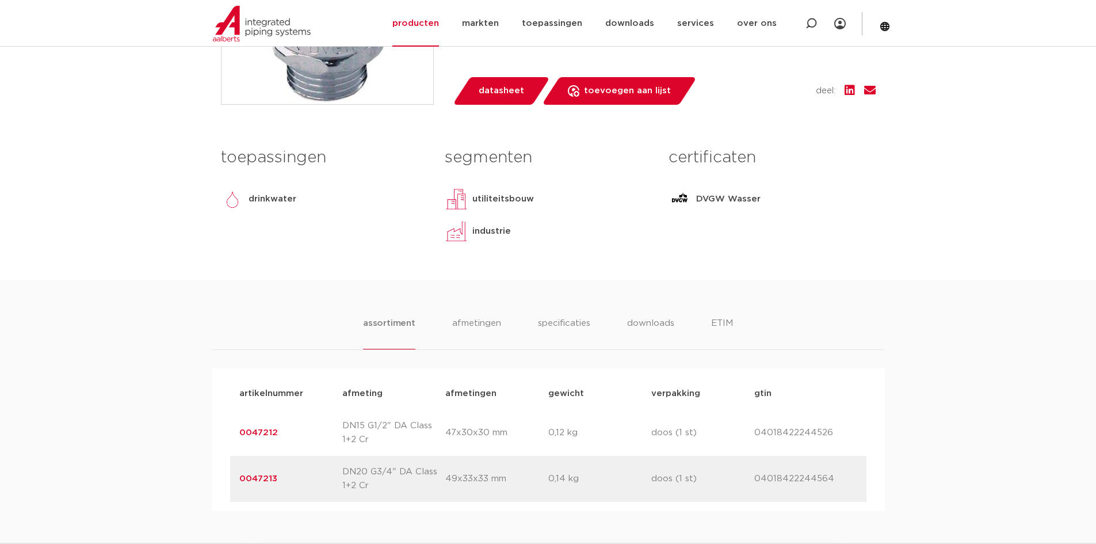
drag, startPoint x: 368, startPoint y: 481, endPoint x: 325, endPoint y: 477, distance: 43.3
click at [365, 482] on p "DN20 G3/4" DA Class 1+2 Cr" at bounding box center [393, 479] width 103 height 28
click at [264, 469] on div "artikelnummer 0047213 afmeting DN20 G3/4" DA Class 1+2 Cr [GEOGRAPHIC_DATA] 49x…" at bounding box center [548, 479] width 636 height 46
click at [261, 438] on p "0047212" at bounding box center [290, 433] width 103 height 14
click at [264, 429] on link "0047212" at bounding box center [258, 432] width 39 height 9
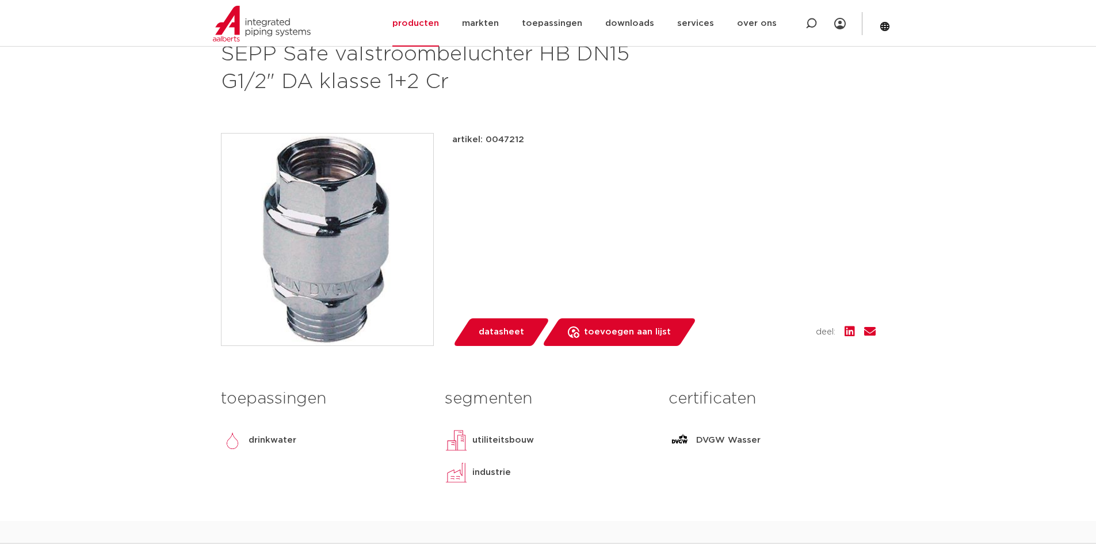
scroll to position [230, 0]
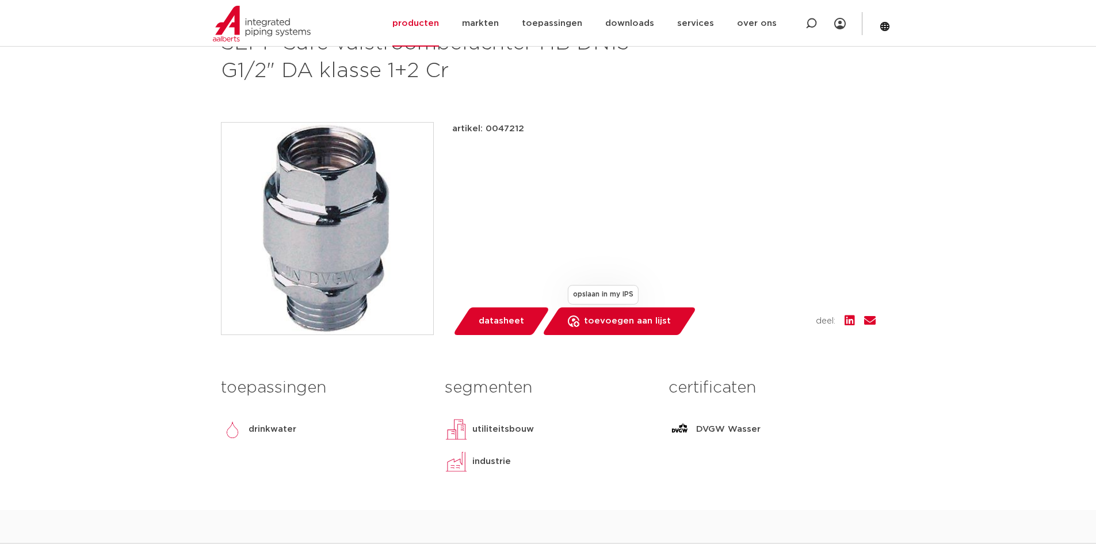
click at [636, 318] on span "toevoegen aan lijst" at bounding box center [627, 321] width 87 height 18
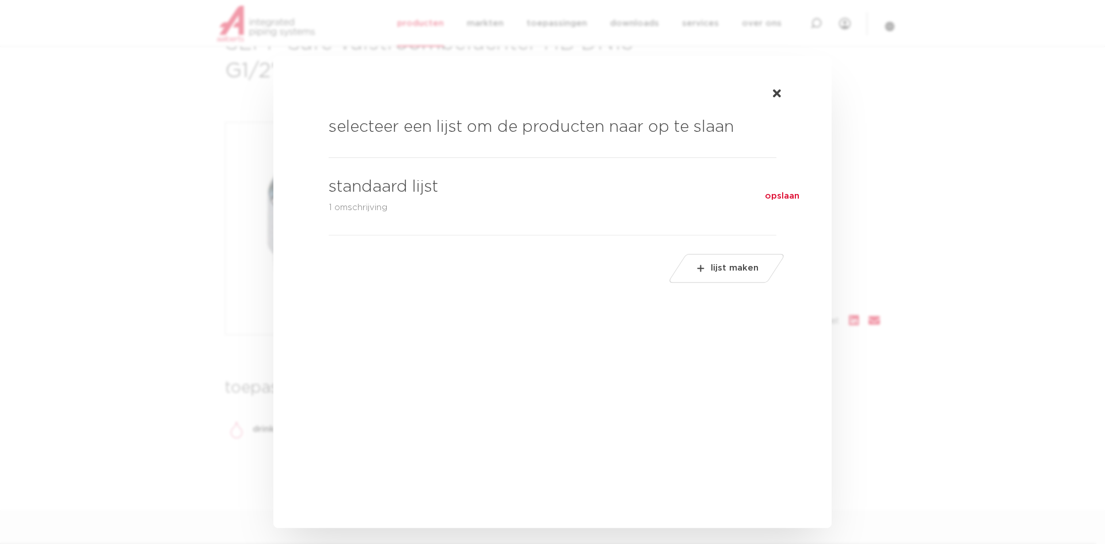
click at [781, 199] on span "opslaan" at bounding box center [782, 196] width 35 height 14
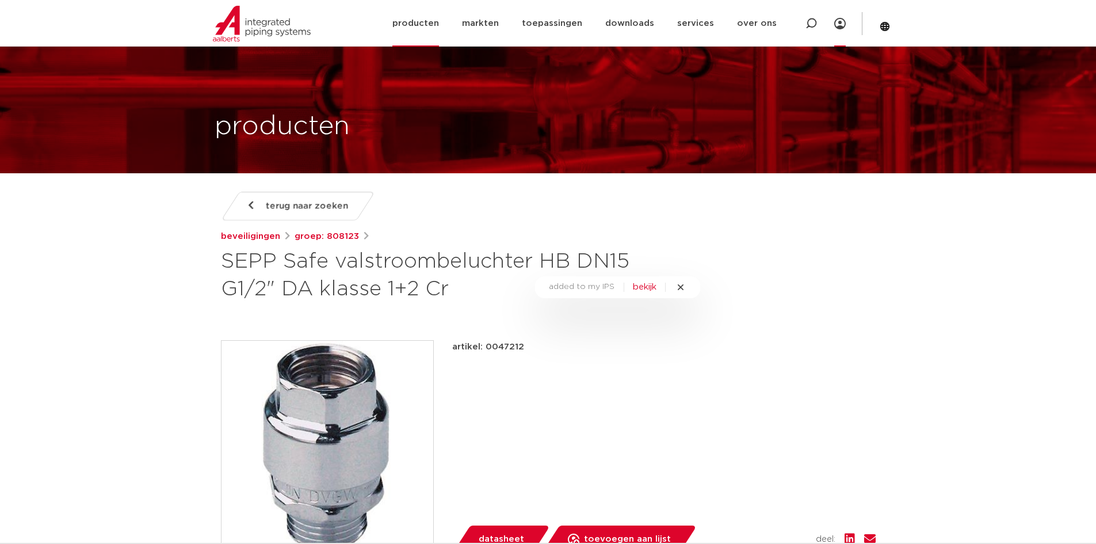
scroll to position [0, 0]
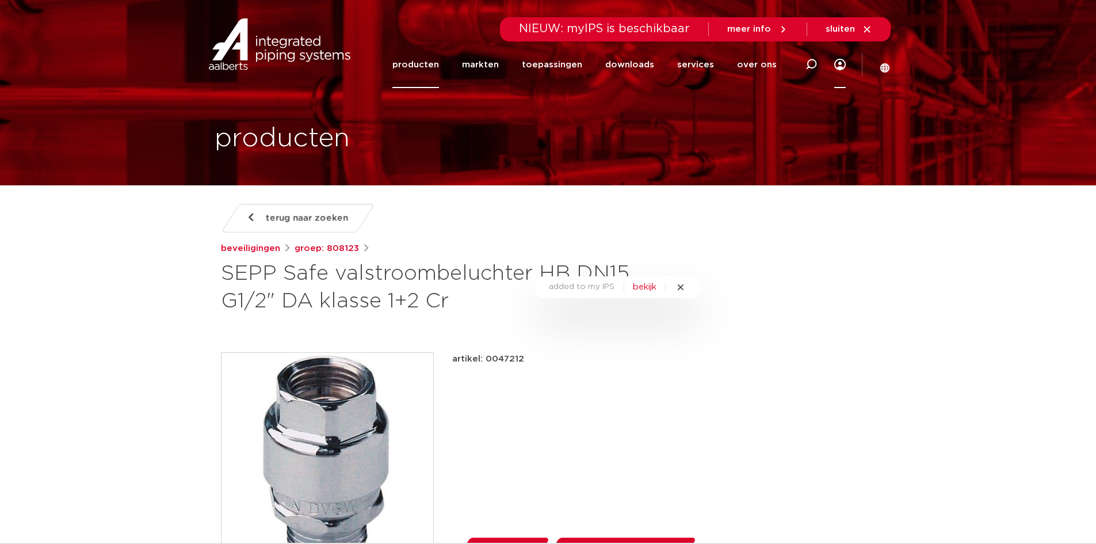
click at [840, 58] on link "Menu" at bounding box center [840, 64] width 12 height 47
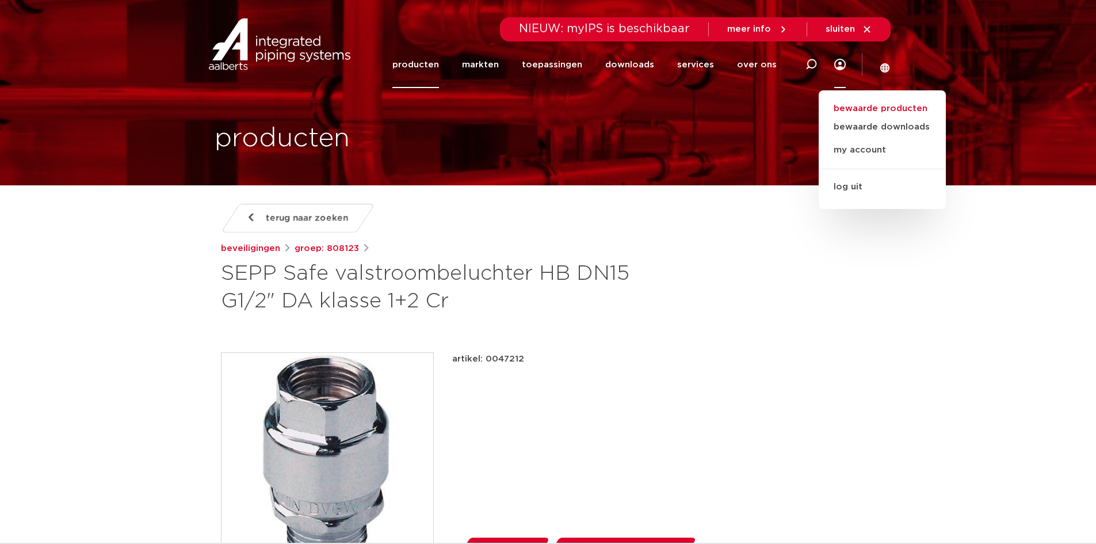
click at [878, 105] on link "bewaarde producten" at bounding box center [882, 109] width 127 height 14
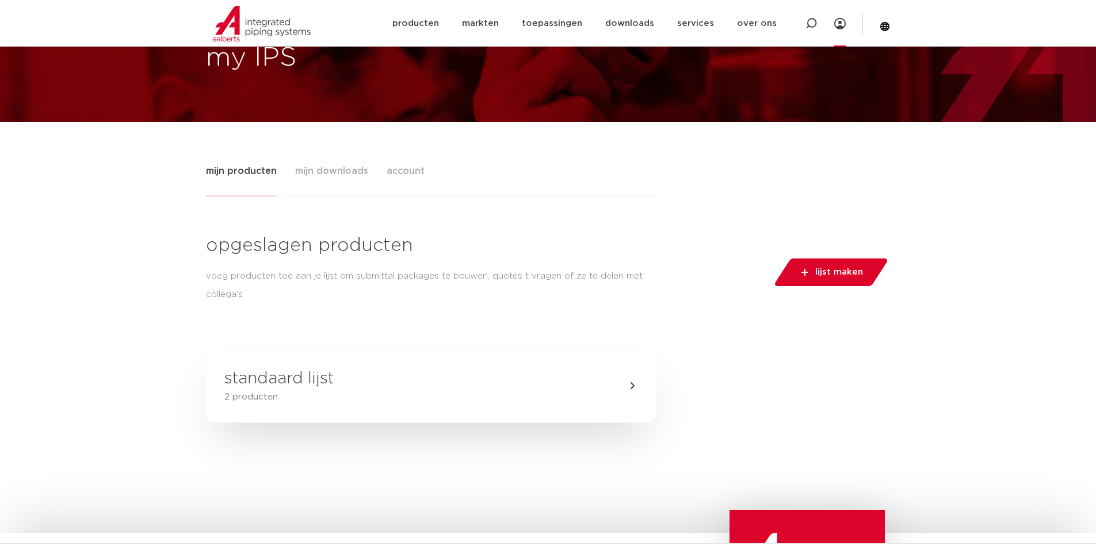
scroll to position [115, 0]
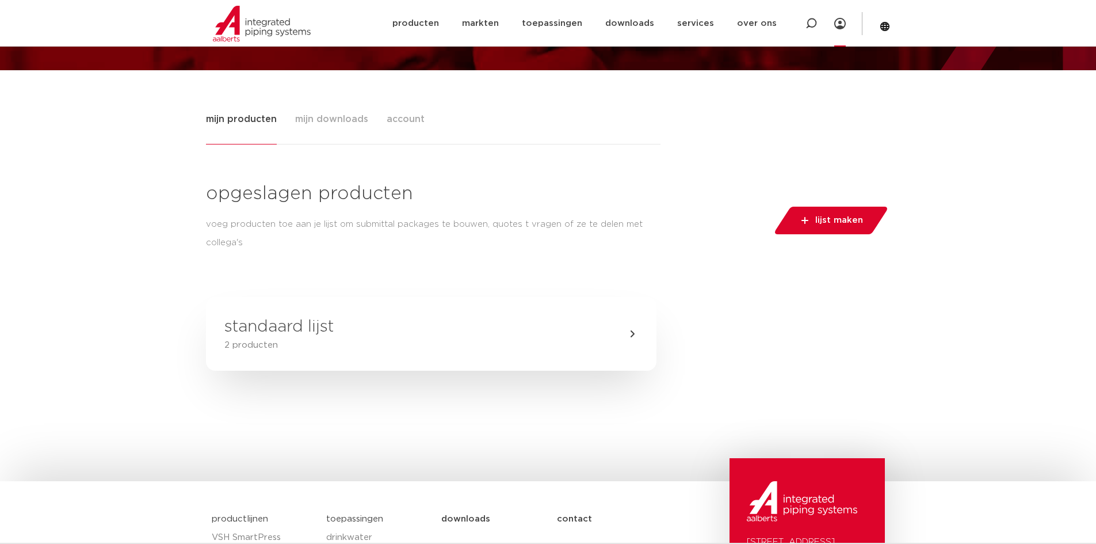
click at [292, 334] on h3 "standaard lijst" at bounding box center [278, 326] width 109 height 23
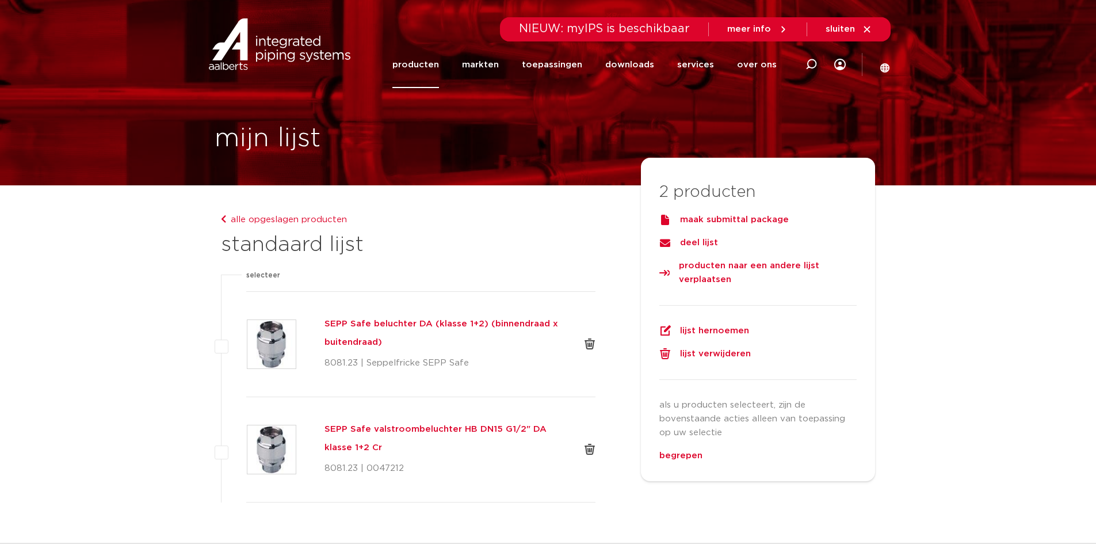
click at [593, 449] on div at bounding box center [590, 450] width 12 height 12
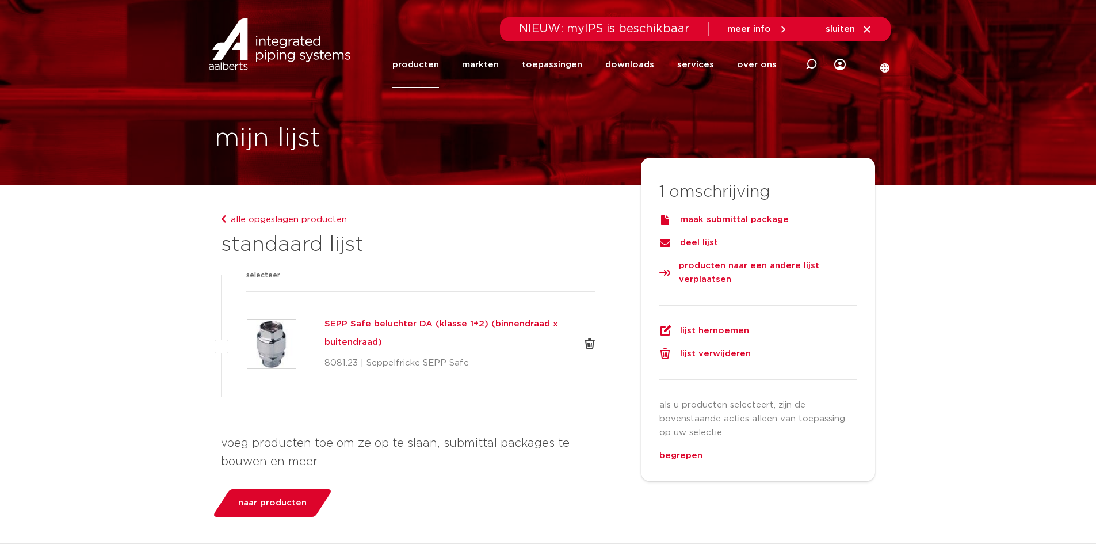
click at [479, 322] on h5 "SEPP Safe beluchter DA (klasse 1+2) (binnendraad x buitendraad)" at bounding box center [445, 333] width 241 height 37
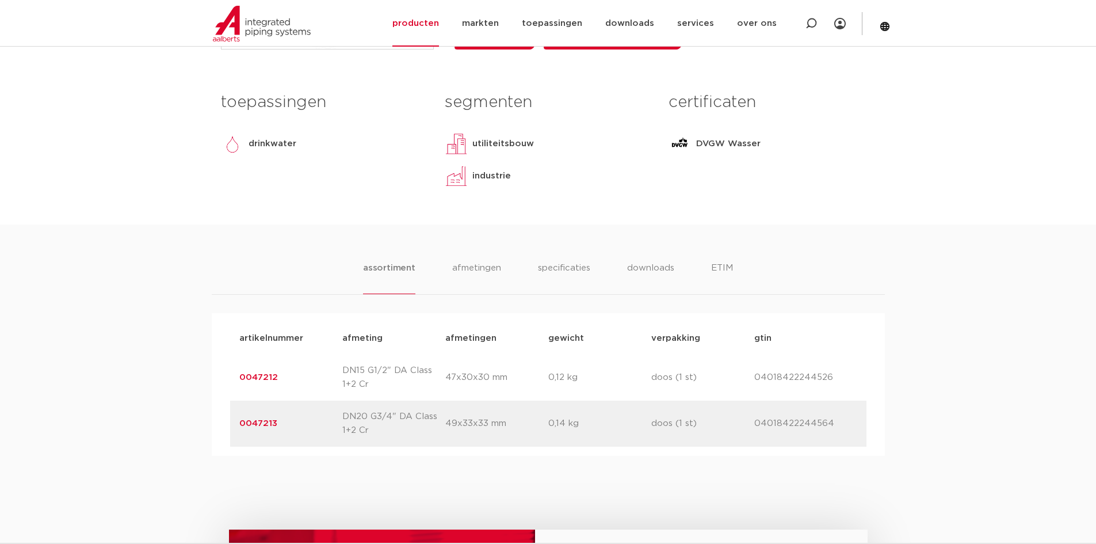
scroll to position [518, 0]
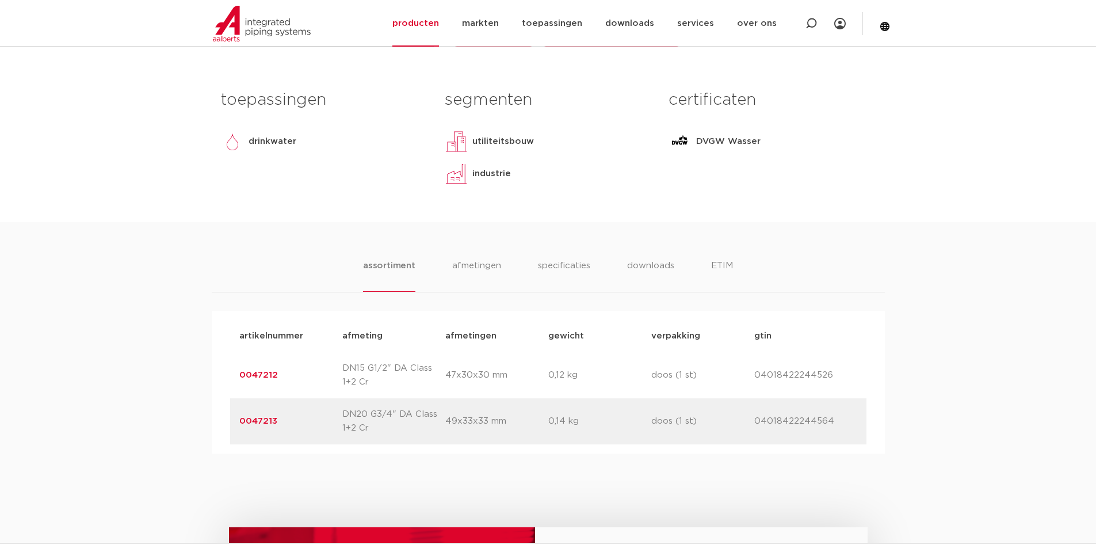
click at [257, 373] on link "0047212" at bounding box center [258, 375] width 39 height 9
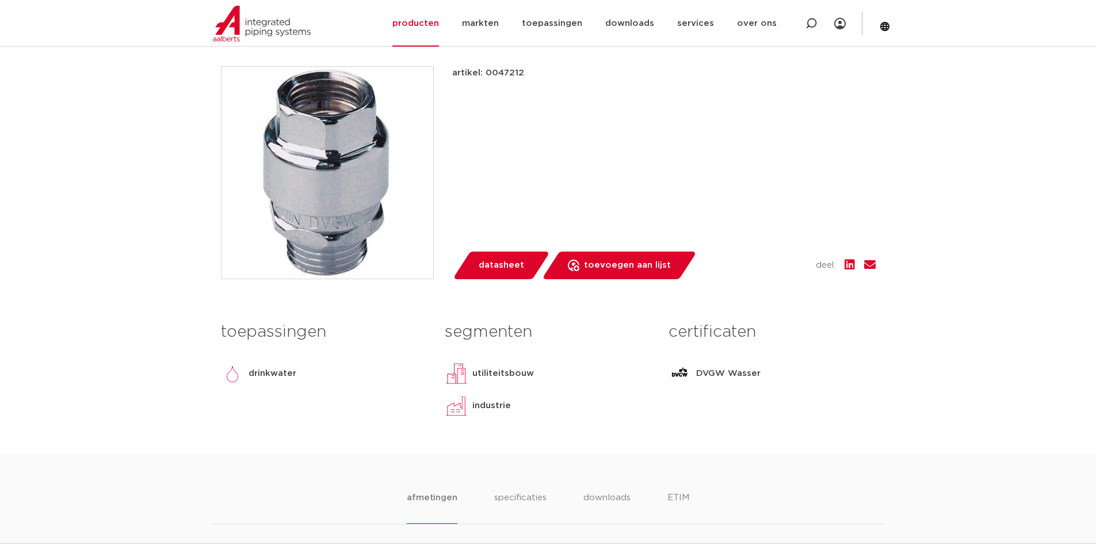
scroll to position [241, 0]
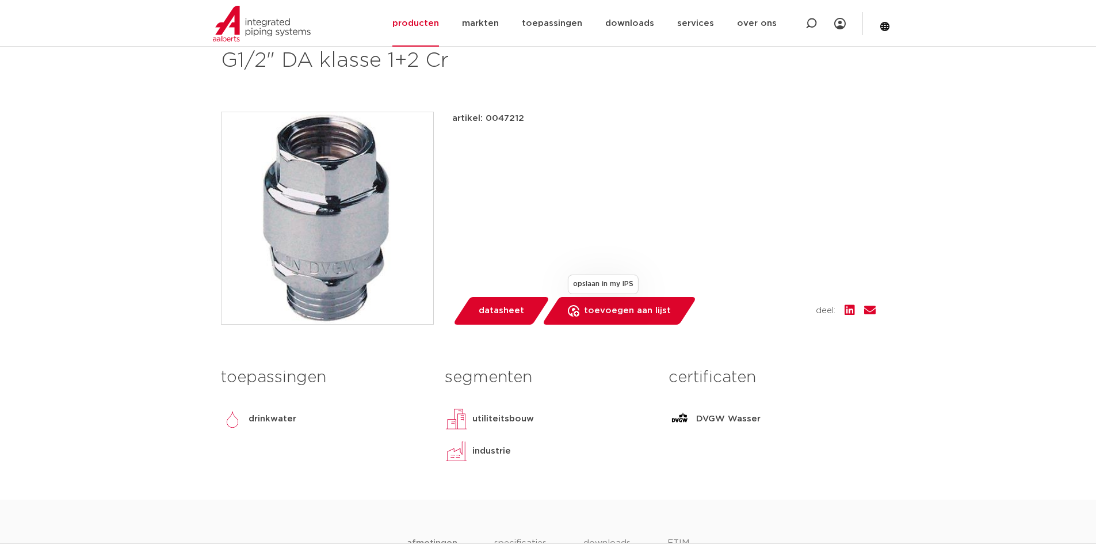
click at [612, 310] on span "toevoegen aan lijst" at bounding box center [627, 311] width 87 height 18
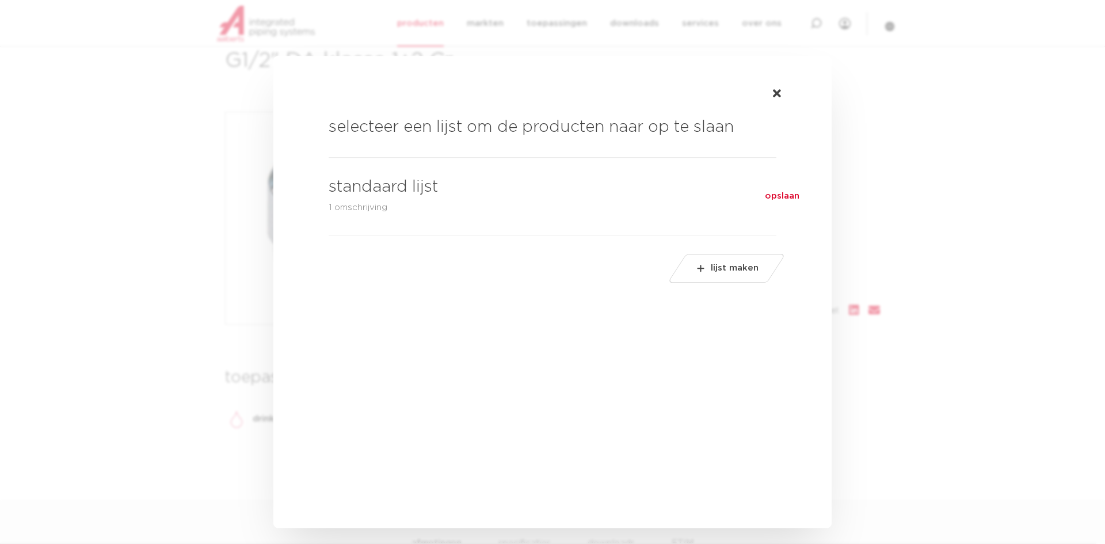
click at [779, 192] on span "opslaan" at bounding box center [782, 196] width 35 height 14
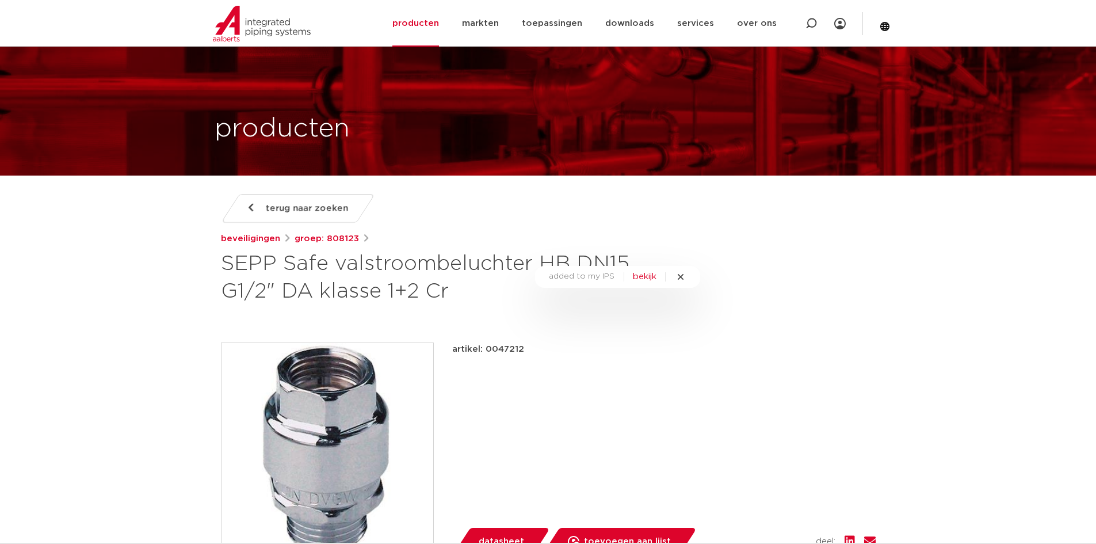
scroll to position [0, 0]
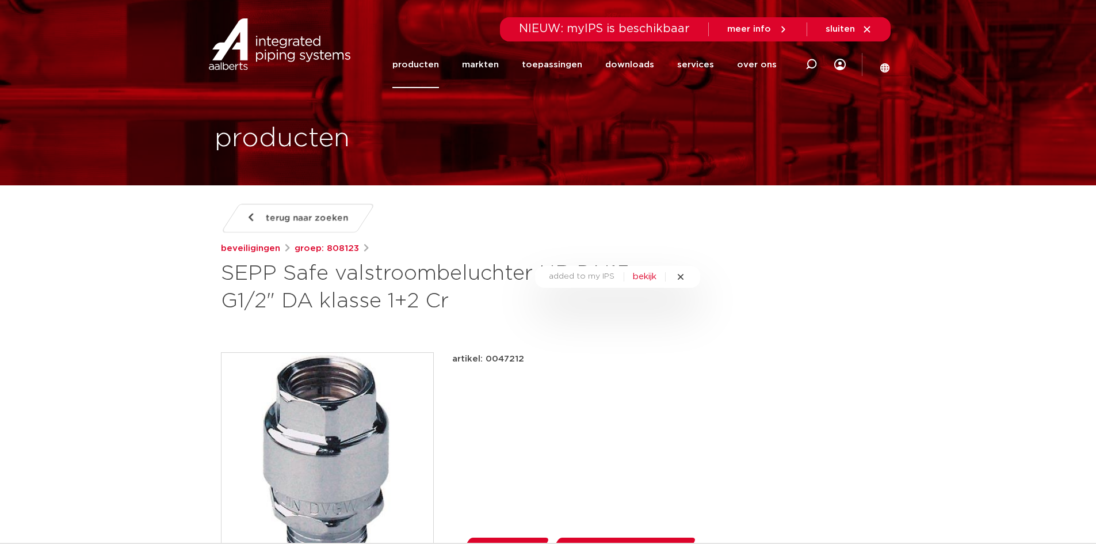
click at [828, 66] on div at bounding box center [811, 64] width 46 height 47
click at [837, 64] on link "Menu" at bounding box center [840, 64] width 12 height 47
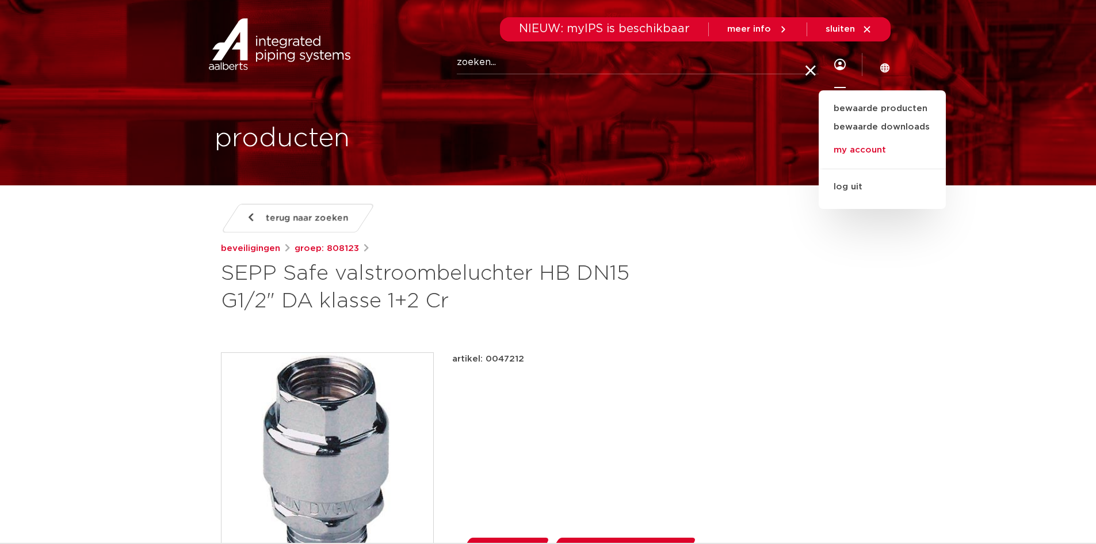
click at [868, 150] on link "my account" at bounding box center [882, 150] width 127 height 23
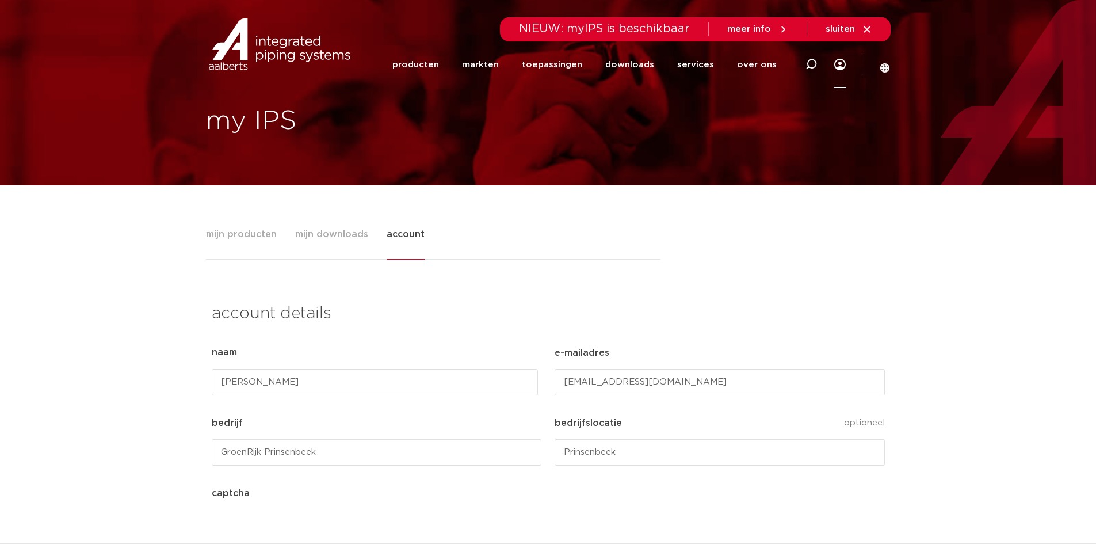
click at [840, 64] on link "Menu" at bounding box center [840, 64] width 12 height 47
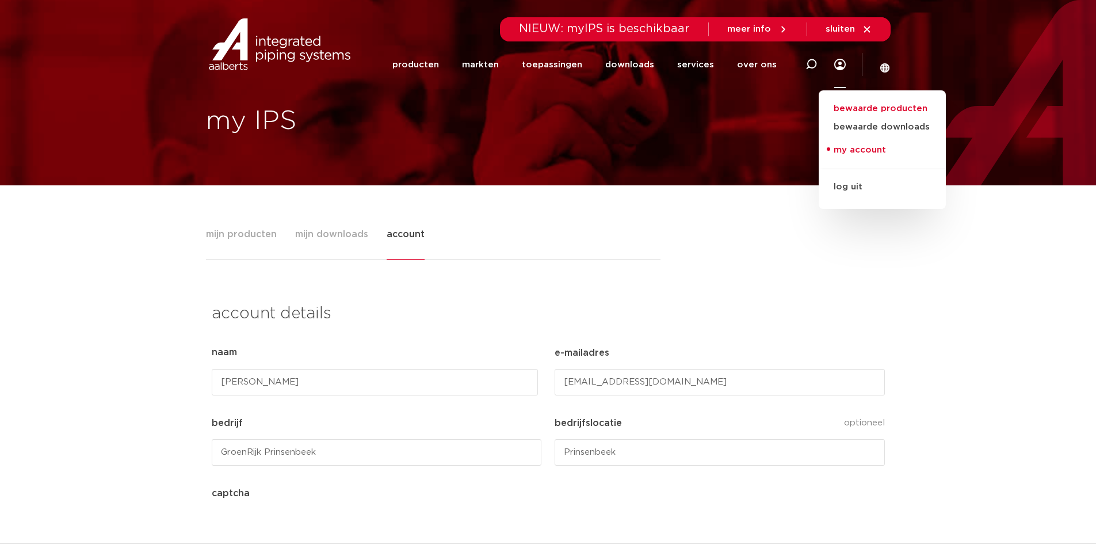
click at [862, 101] on ul "bewaarde producten bewaarde downloads saved calculations training my orders my …" at bounding box center [882, 149] width 127 height 119
click at [862, 108] on link "bewaarde producten" at bounding box center [882, 109] width 127 height 14
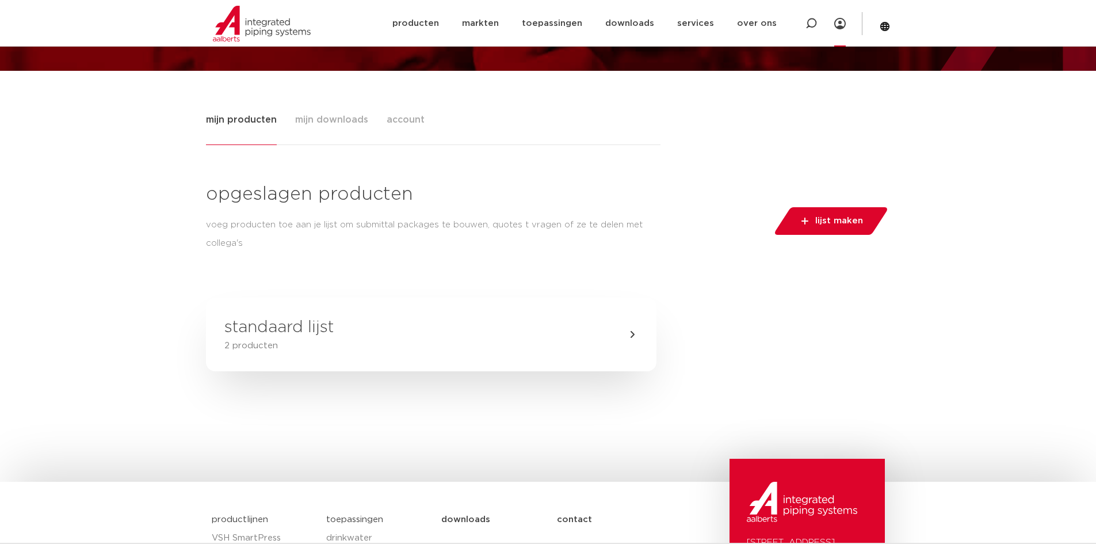
scroll to position [115, 0]
click at [297, 337] on h3 "standaard lijst" at bounding box center [278, 326] width 109 height 23
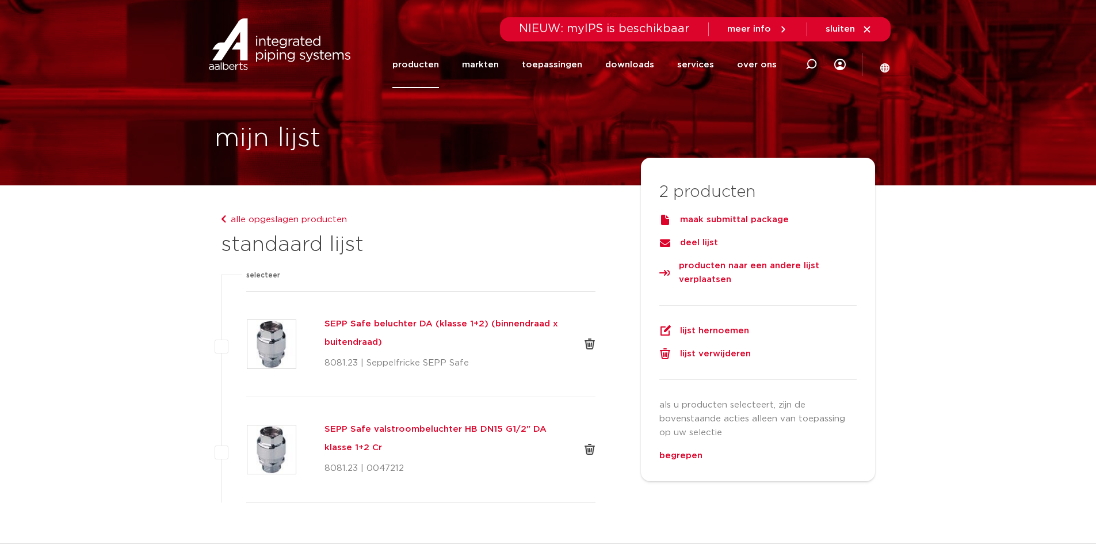
click at [522, 324] on h5 "SEPP Safe beluchter DA (klasse 1+2) (binnendraad x buitendraad)" at bounding box center [445, 333] width 241 height 37
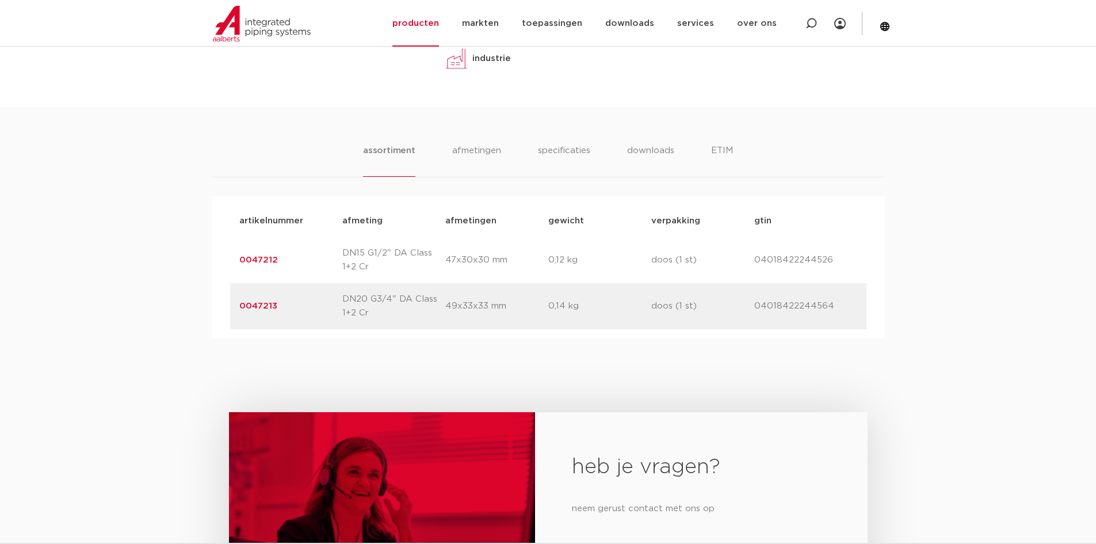
scroll to position [691, 0]
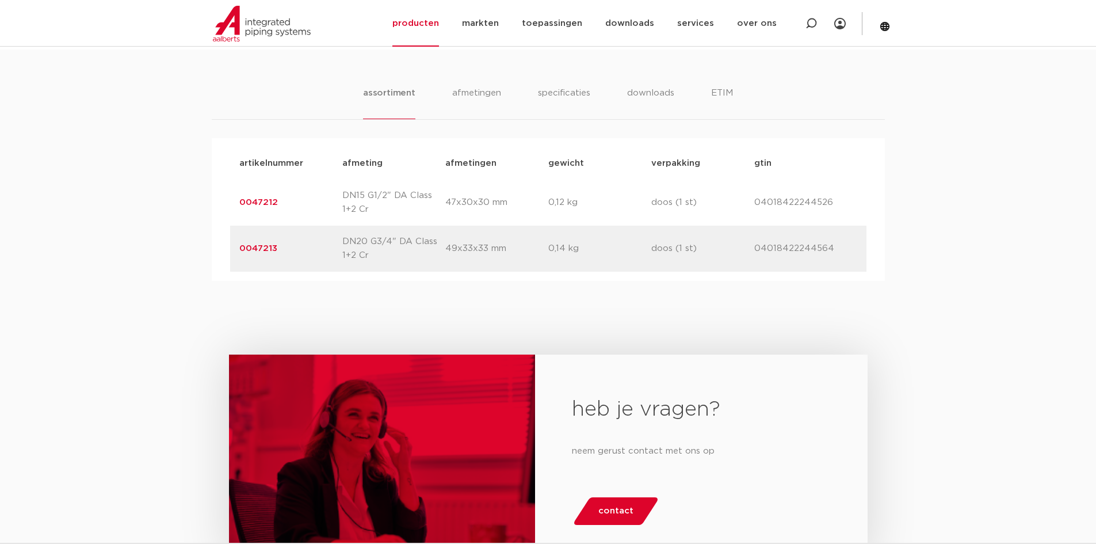
click at [270, 200] on link "0047212" at bounding box center [258, 202] width 39 height 9
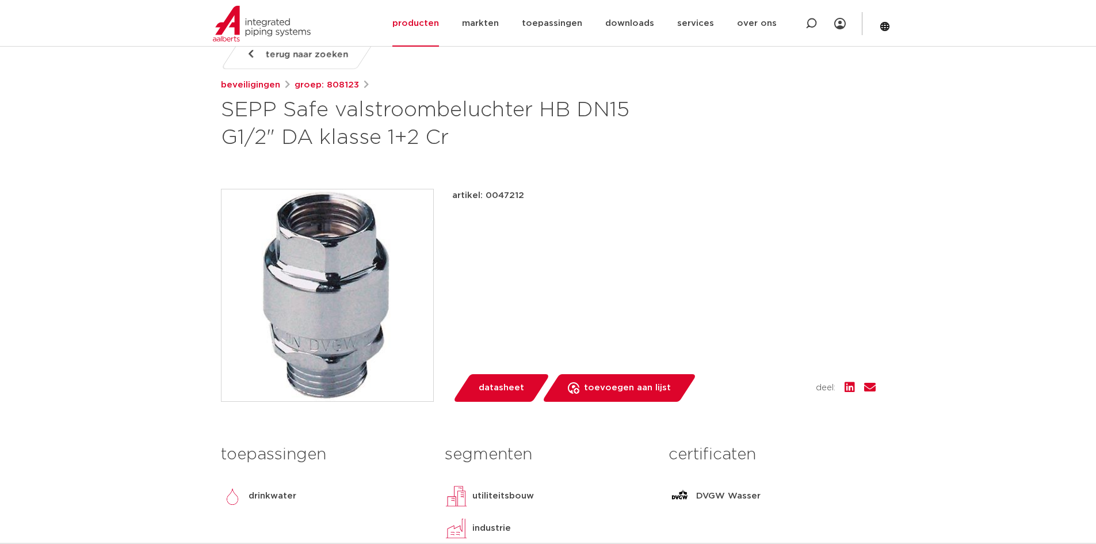
scroll to position [230, 0]
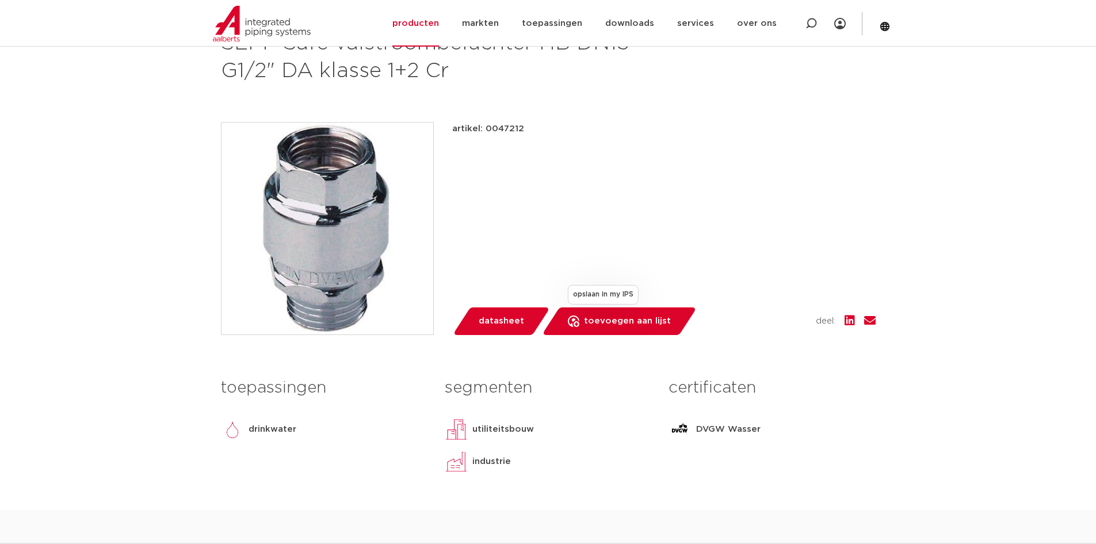
click at [616, 321] on span "toevoegen aan lijst" at bounding box center [627, 321] width 87 height 18
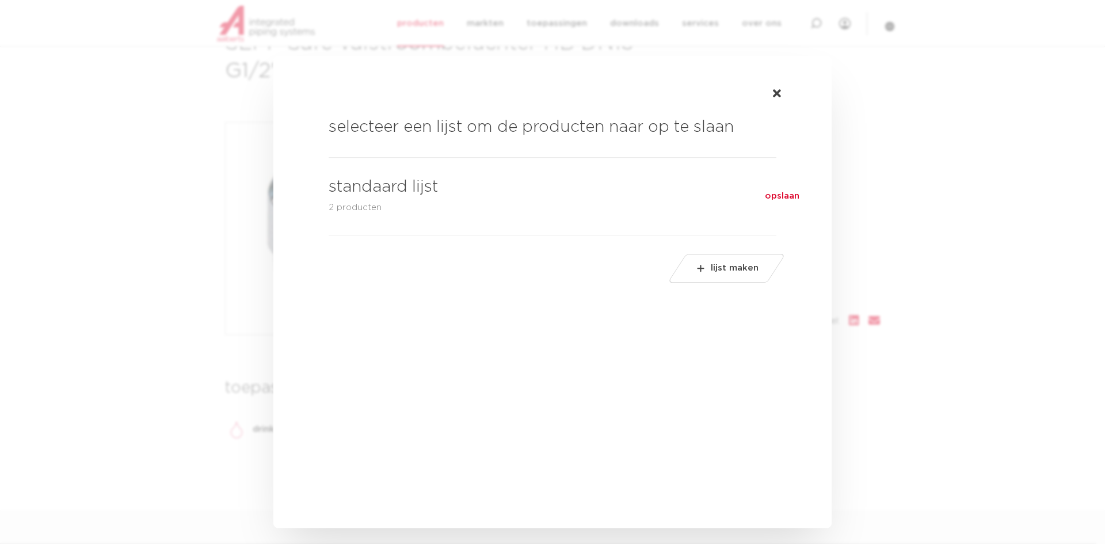
click at [774, 195] on span "opslaan" at bounding box center [782, 196] width 35 height 14
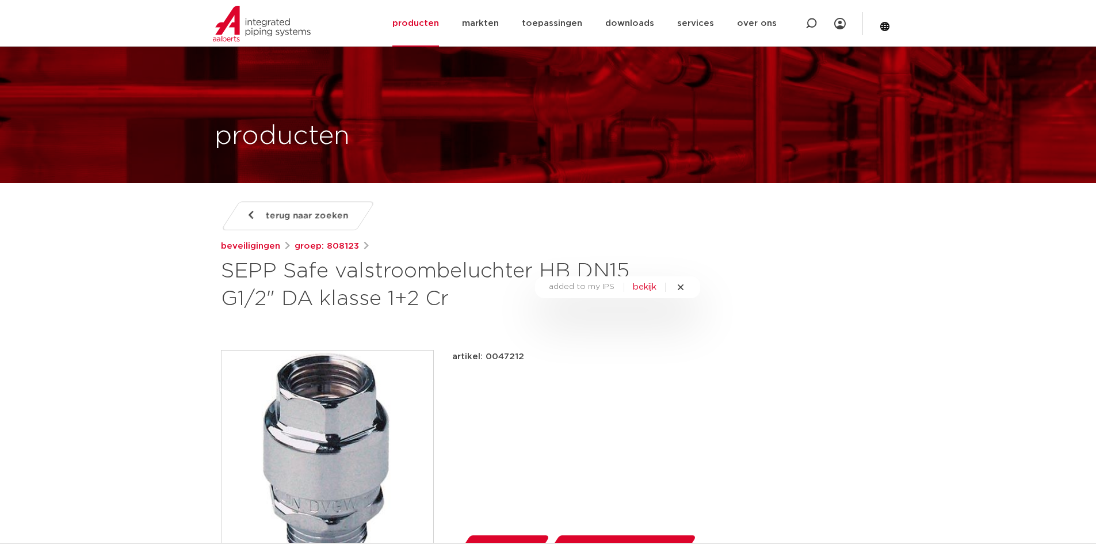
scroll to position [0, 0]
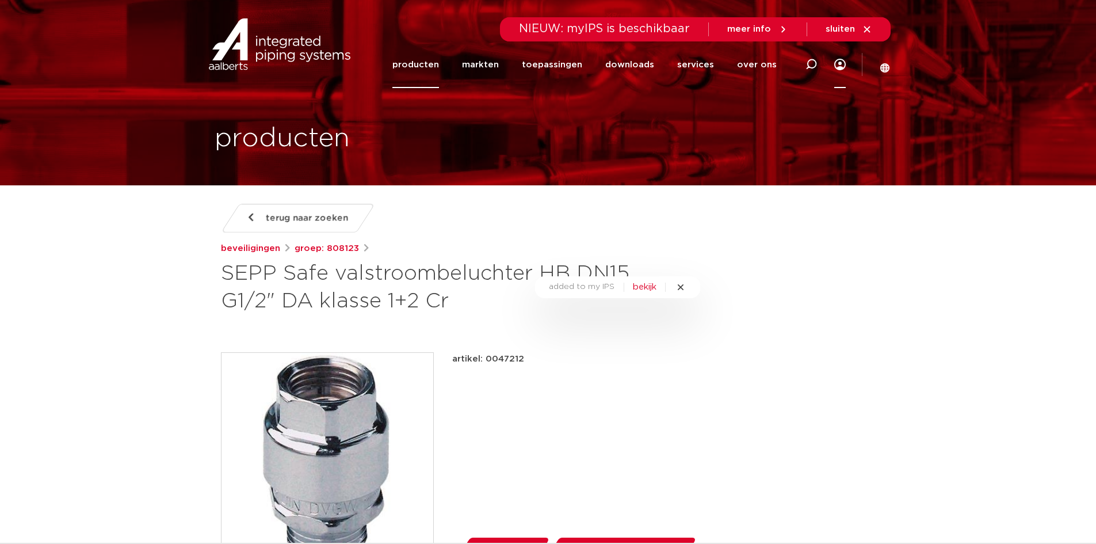
click at [837, 62] on link "Menu" at bounding box center [840, 64] width 12 height 47
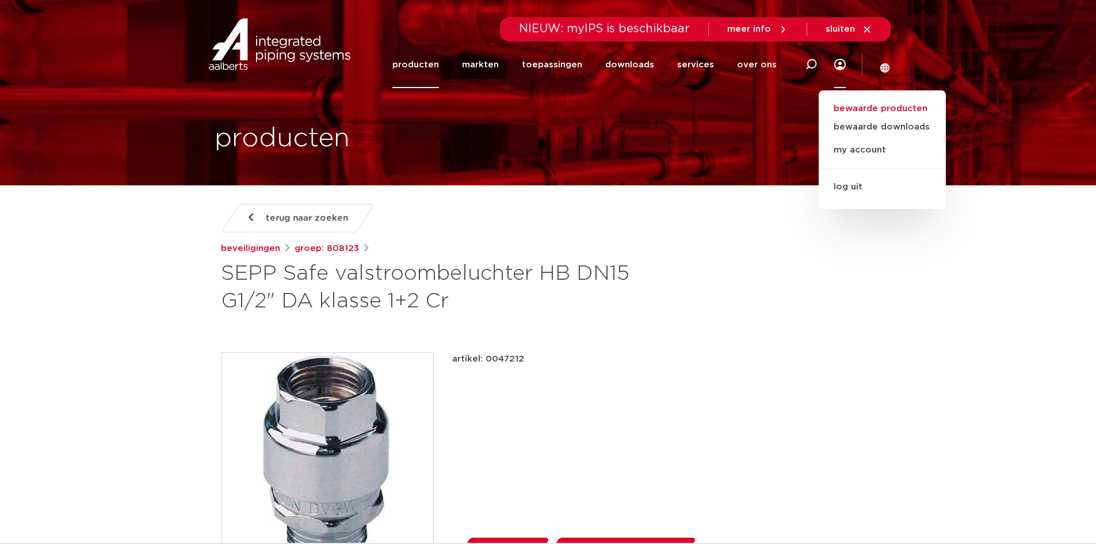
click at [860, 105] on link "bewaarde producten" at bounding box center [882, 109] width 127 height 14
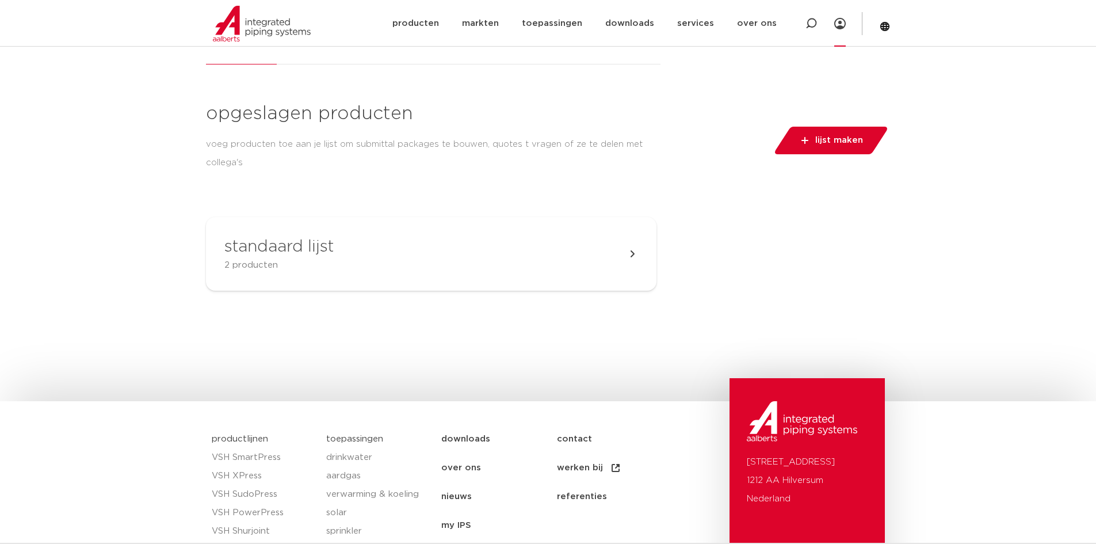
scroll to position [230, 0]
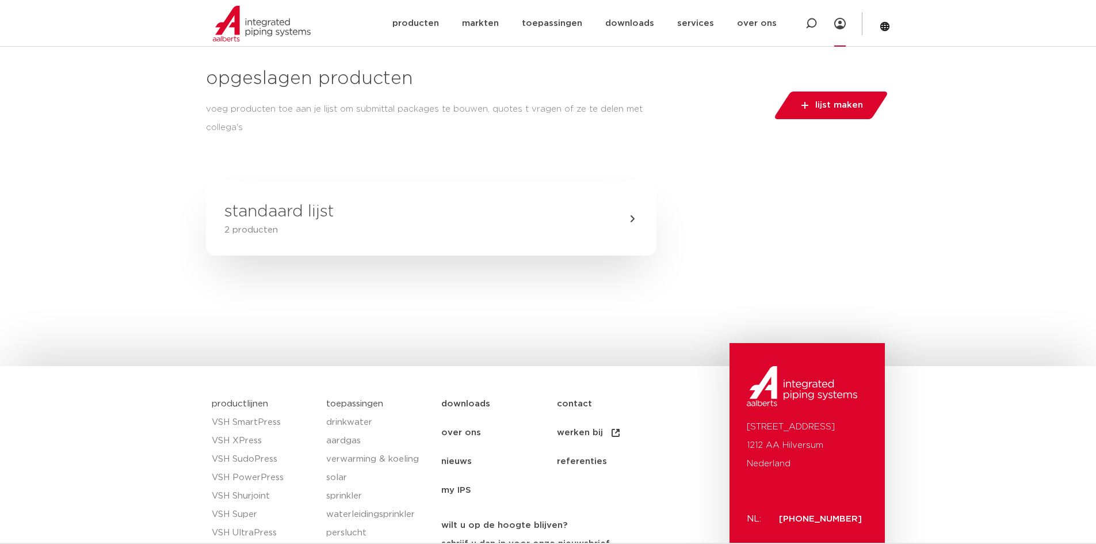
click at [264, 211] on h3 "standaard lijst" at bounding box center [278, 211] width 109 height 23
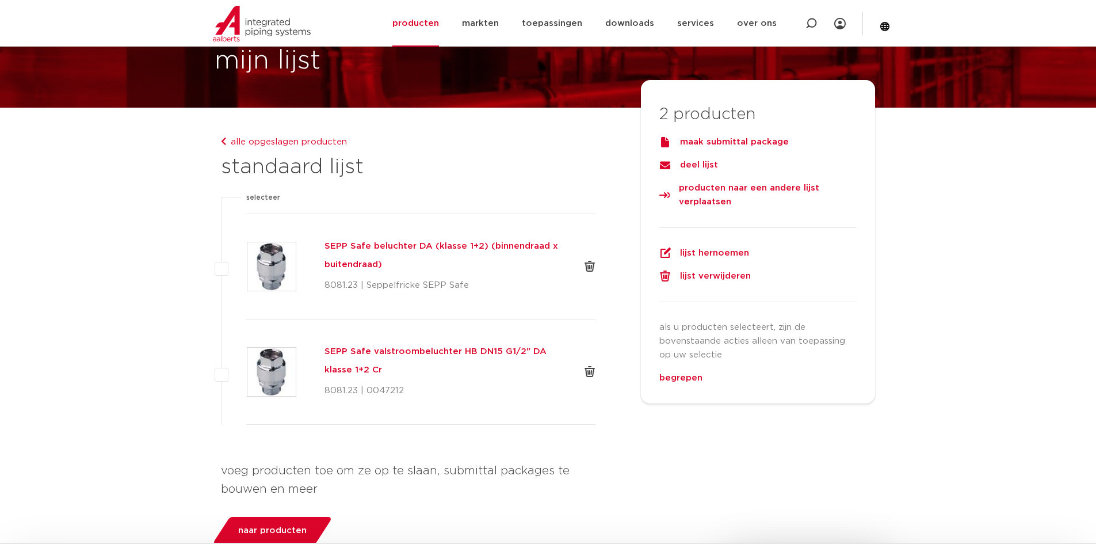
scroll to position [58, 0]
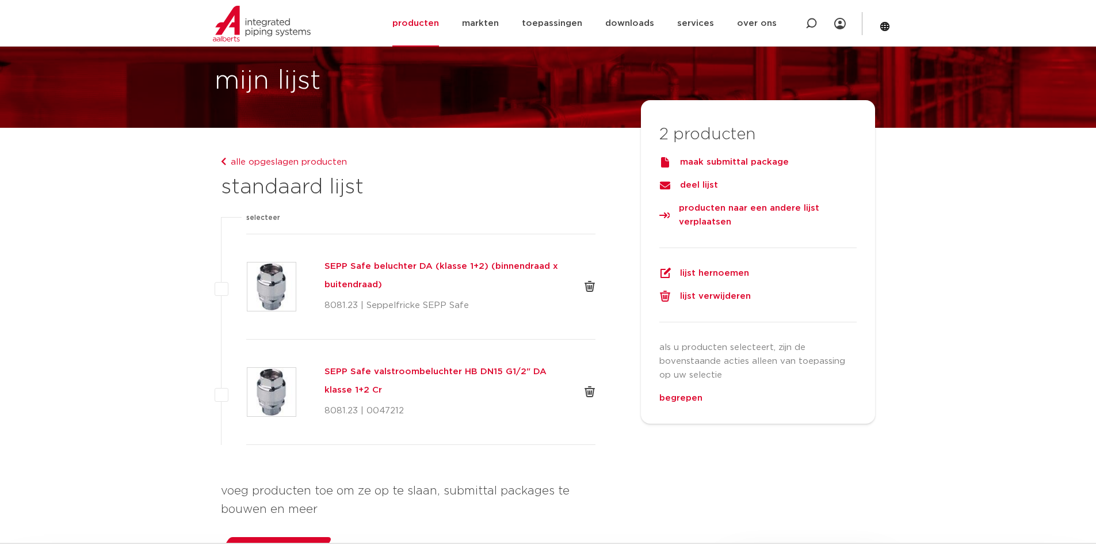
click at [685, 397] on link "begrepen" at bounding box center [680, 398] width 43 height 9
click at [707, 213] on div "producten naar een andere lijst verplaatsen" at bounding box center [758, 215] width 198 height 28
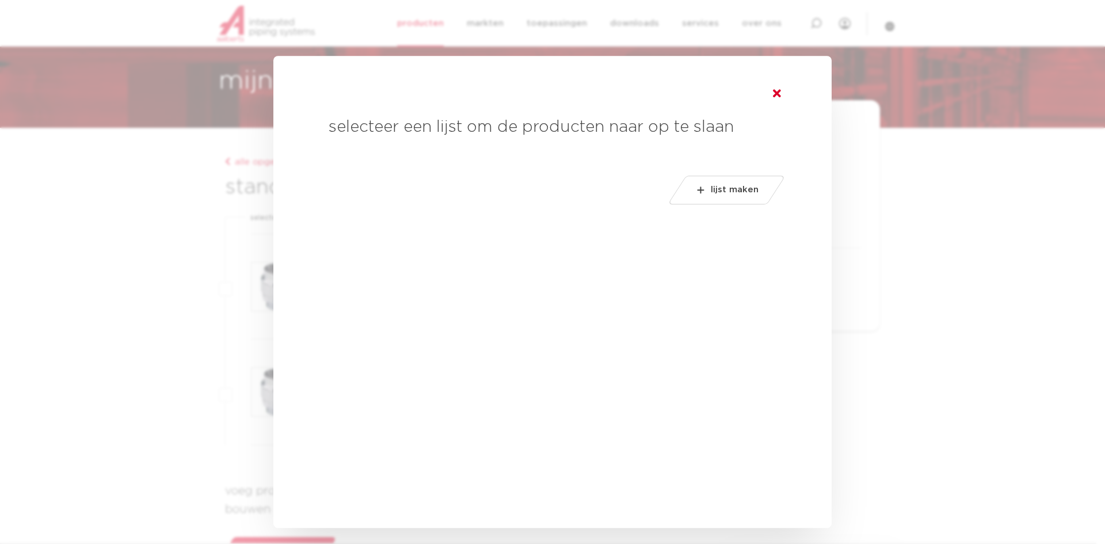
click at [780, 90] on icon at bounding box center [777, 94] width 8 height 12
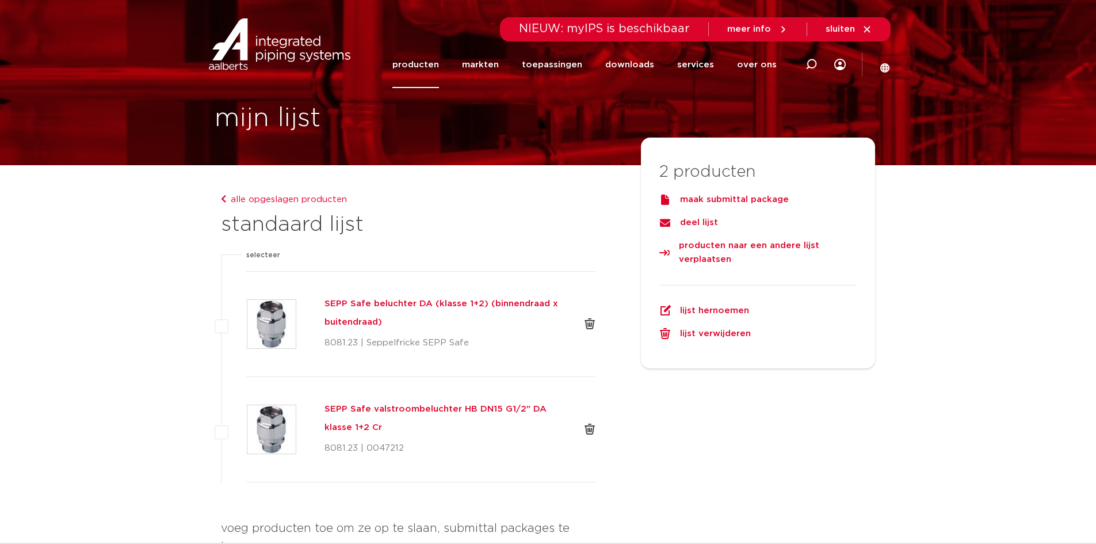
scroll to position [0, 0]
